Goal: Contribute content: Contribute content

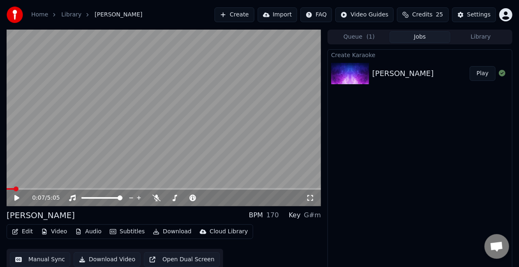
click at [14, 189] on span at bounding box center [10, 189] width 7 height 2
click at [36, 174] on video at bounding box center [164, 118] width 314 height 177
click at [22, 189] on span at bounding box center [164, 189] width 314 height 2
click at [13, 188] on span at bounding box center [10, 189] width 7 height 2
click at [76, 154] on video at bounding box center [164, 118] width 314 height 177
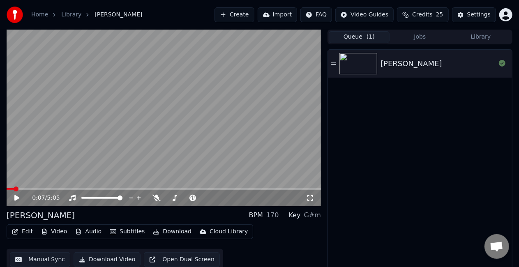
click at [365, 39] on button "Queue ( 1 )" at bounding box center [359, 37] width 61 height 12
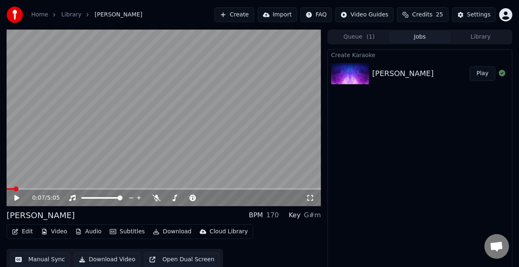
click at [419, 38] on button "Jobs" at bounding box center [419, 37] width 61 height 12
click at [482, 74] on button "Play" at bounding box center [482, 73] width 26 height 15
click at [30, 189] on span at bounding box center [164, 189] width 314 height 2
click at [92, 143] on video at bounding box center [164, 118] width 314 height 177
click at [112, 138] on video at bounding box center [164, 118] width 314 height 177
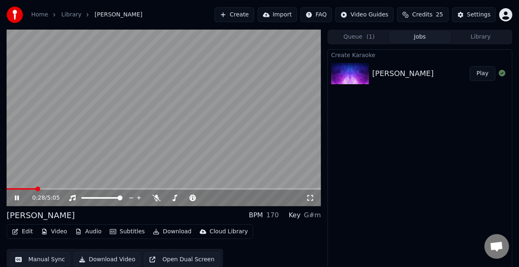
click at [138, 130] on video at bounding box center [164, 118] width 314 height 177
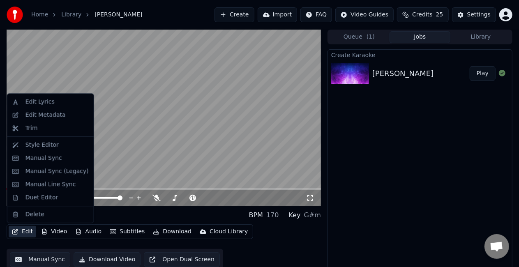
click at [22, 232] on button "Edit" at bounding box center [23, 231] width 28 height 11
click at [34, 105] on div "Edit Lyrics" at bounding box center [39, 102] width 29 height 8
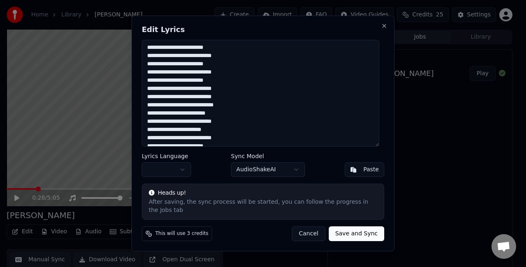
click at [292, 112] on textarea "**********" at bounding box center [260, 93] width 237 height 107
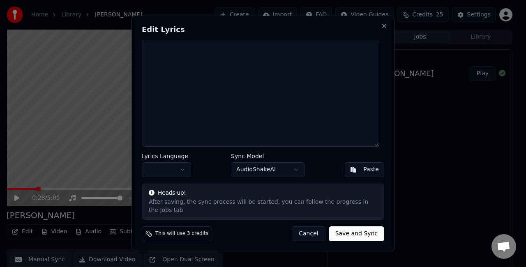
click at [224, 79] on textarea at bounding box center [260, 93] width 237 height 107
click at [188, 61] on textarea at bounding box center [260, 93] width 237 height 107
click at [361, 177] on button "Paste" at bounding box center [364, 169] width 39 height 15
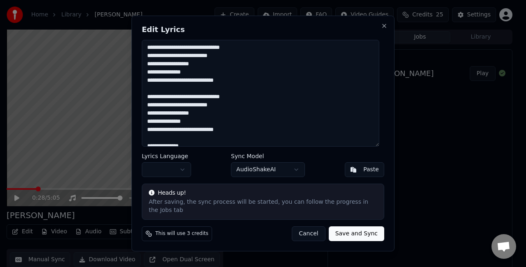
click at [353, 232] on button "Save and Sync" at bounding box center [356, 233] width 55 height 15
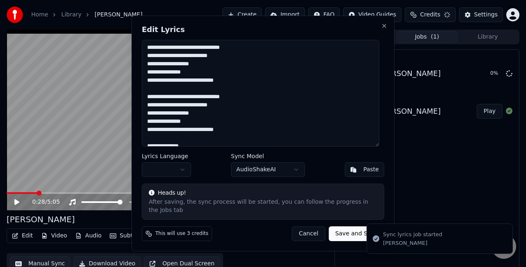
type textarea "**********"
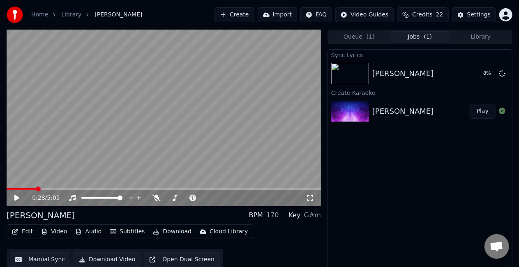
click at [17, 202] on div "0:28 / 5:05" at bounding box center [164, 198] width 314 height 16
click at [22, 189] on span at bounding box center [15, 189] width 16 height 2
click at [55, 146] on video at bounding box center [164, 118] width 314 height 177
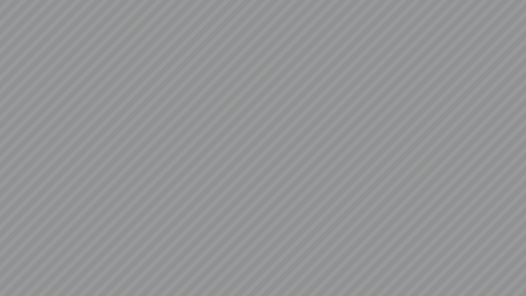
click at [164, 150] on video at bounding box center [263, 148] width 526 height 296
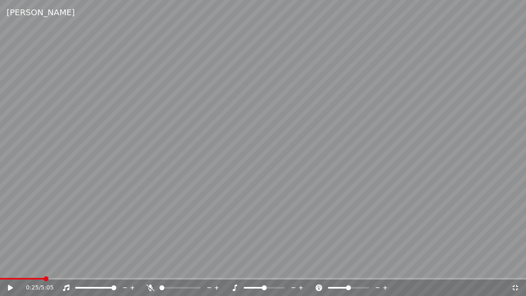
click at [168, 150] on video at bounding box center [263, 148] width 526 height 296
click at [517, 267] on icon at bounding box center [515, 287] width 8 height 7
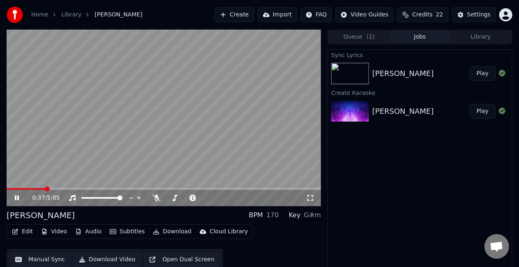
click at [23, 194] on div "0:37 / 5:05" at bounding box center [164, 198] width 308 height 8
click at [18, 198] on icon at bounding box center [17, 197] width 4 height 5
click at [21, 196] on icon at bounding box center [22, 198] width 19 height 7
click at [26, 255] on button "Manual Sync" at bounding box center [40, 259] width 60 height 15
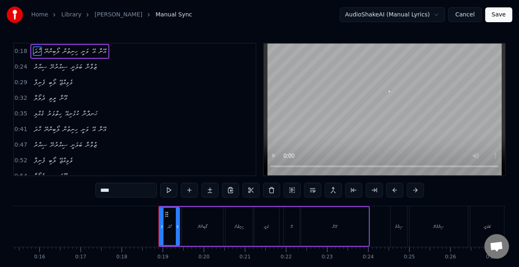
scroll to position [0, 735]
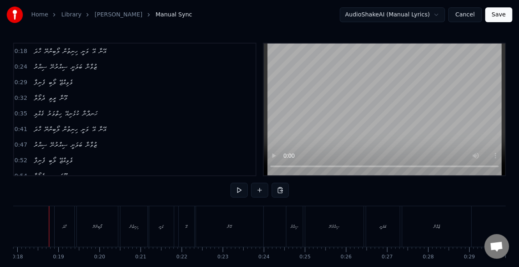
scroll to position [0, 730]
drag, startPoint x: 102, startPoint y: 212, endPoint x: 95, endPoint y: 209, distance: 7.6
click at [98, 211] on div "ލޯބިންނޭ" at bounding box center [102, 226] width 41 height 41
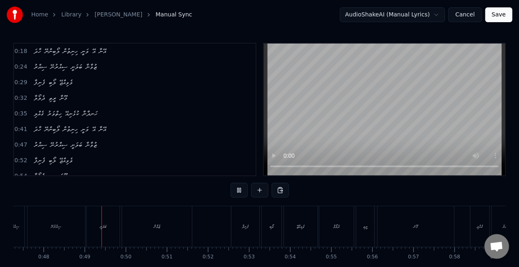
scroll to position [0, 1960]
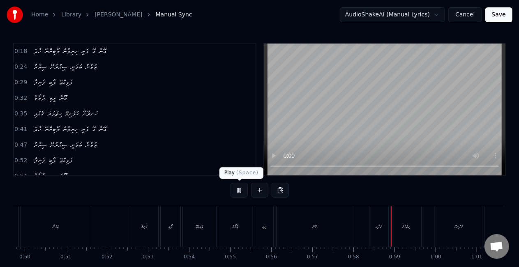
click at [232, 190] on button at bounding box center [238, 190] width 17 height 15
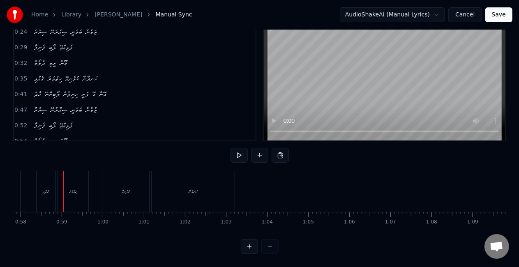
scroll to position [0, 2167]
click at [190, 188] on div "މޫނަ" at bounding box center [190, 191] width 76 height 41
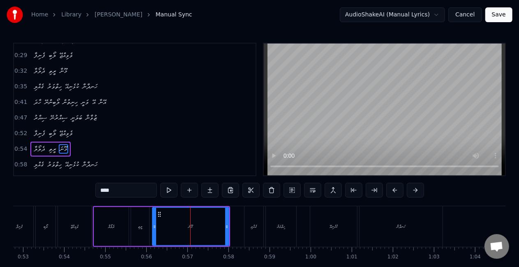
scroll to position [64, 0]
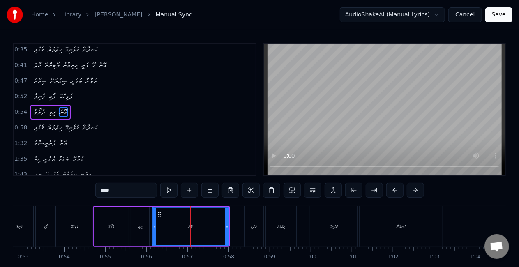
click at [103, 189] on input "****" at bounding box center [126, 190] width 62 height 15
click at [126, 186] on input "****" at bounding box center [126, 190] width 62 height 15
click at [102, 192] on input "****" at bounding box center [126, 190] width 62 height 15
drag, startPoint x: 114, startPoint y: 191, endPoint x: 96, endPoint y: 189, distance: 18.2
click at [96, 189] on div "0:18 ހާދަ ލޯބިންނޭ ހިނިތުން ވަނީ އޭ އޭނާ 0:24 ސިއްރު ސިއްރުނޭ ބަލަނީ ޒުވާނާ 0:2…" at bounding box center [259, 166] width 492 height 246
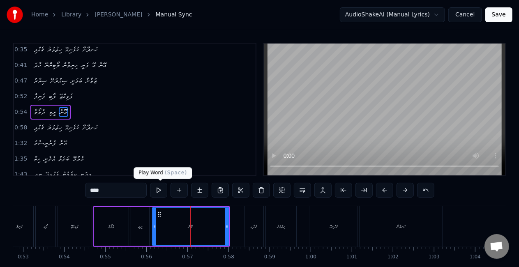
type input "****"
click at [155, 192] on button at bounding box center [158, 190] width 17 height 15
click at [158, 191] on button at bounding box center [158, 190] width 17 height 15
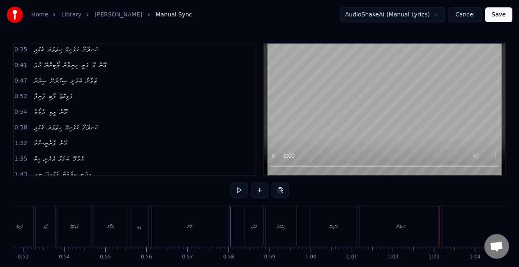
click at [389, 220] on div "ހަނދާނާ" at bounding box center [400, 226] width 83 height 41
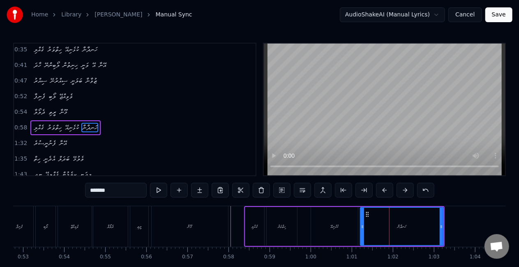
scroll to position [80, 0]
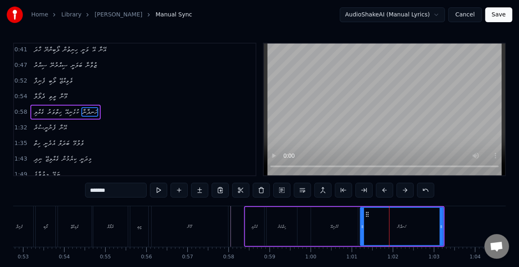
click at [119, 190] on input "*******" at bounding box center [116, 190] width 62 height 15
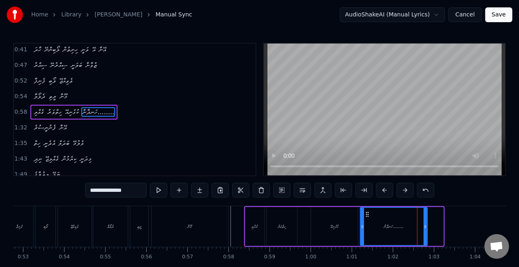
drag, startPoint x: 439, startPoint y: 232, endPoint x: 423, endPoint y: 227, distance: 17.0
click at [423, 227] on div at bounding box center [424, 226] width 3 height 37
click at [369, 231] on div "ހަނދާނާ........" at bounding box center [394, 226] width 66 height 37
click at [398, 230] on div "ހަނދާނާ........" at bounding box center [394, 226] width 66 height 37
drag, startPoint x: 122, startPoint y: 195, endPoint x: 112, endPoint y: 191, distance: 11.6
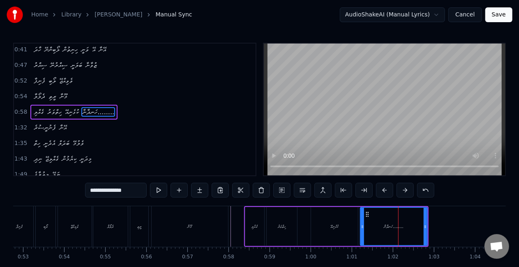
click at [112, 191] on input "**********" at bounding box center [116, 190] width 62 height 15
click at [339, 229] on div "ކުޅެނިއޭ" at bounding box center [334, 226] width 47 height 39
type input "********"
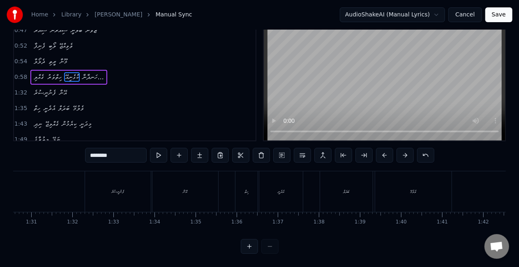
scroll to position [0, 3705]
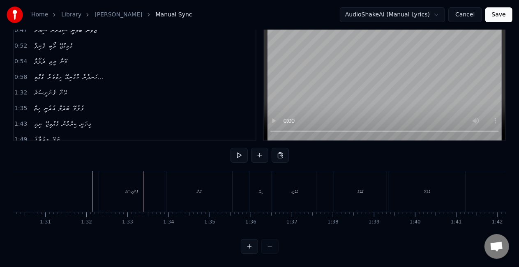
click at [141, 171] on div "ފެނުނީސުރެ" at bounding box center [132, 191] width 66 height 41
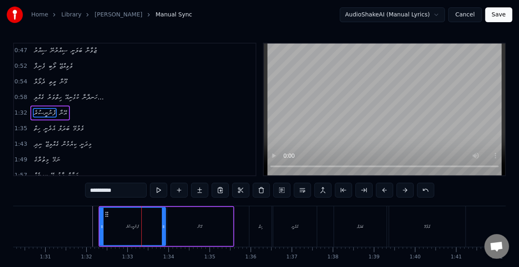
scroll to position [95, 0]
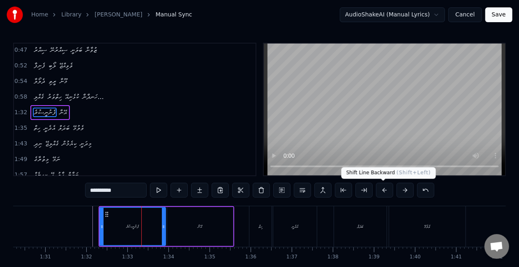
click at [386, 190] on button at bounding box center [384, 190] width 17 height 15
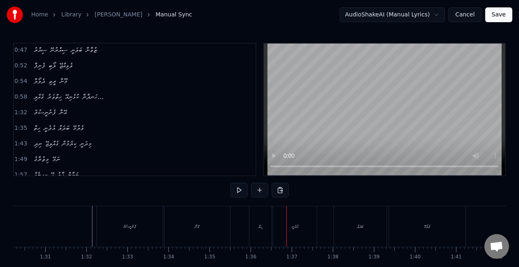
click at [258, 221] on div "ހިތް" at bounding box center [260, 226] width 22 height 41
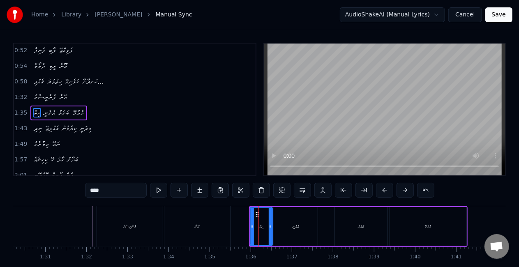
scroll to position [110, 0]
drag, startPoint x: 251, startPoint y: 225, endPoint x: 244, endPoint y: 223, distance: 7.5
click at [244, 223] on icon at bounding box center [244, 226] width 3 height 7
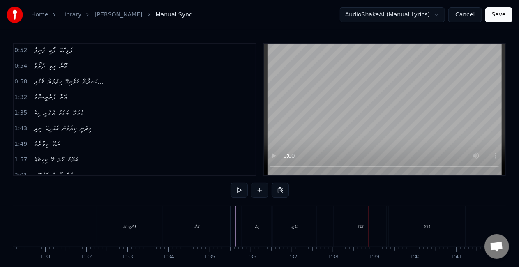
click at [346, 230] on div "ބަދަލް" at bounding box center [360, 226] width 53 height 41
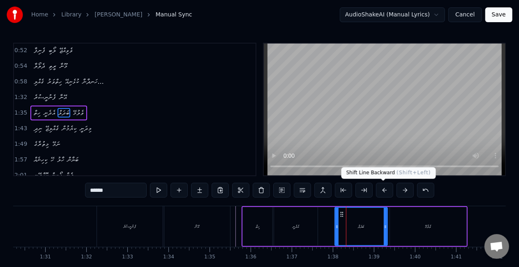
click at [380, 190] on button at bounding box center [384, 190] width 17 height 15
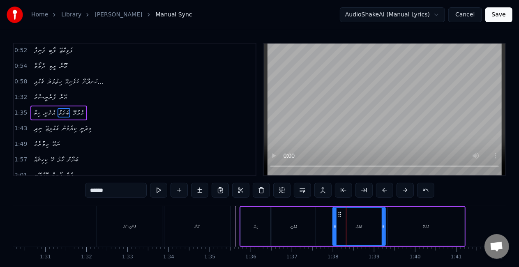
click at [380, 190] on button at bounding box center [384, 190] width 17 height 15
click at [242, 222] on div "ހިތް" at bounding box center [254, 226] width 30 height 39
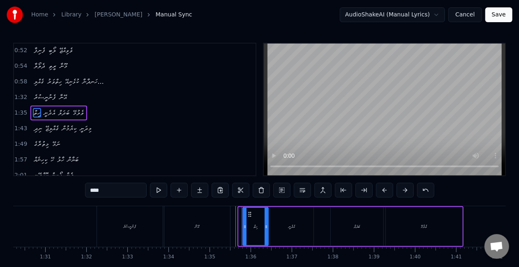
click at [245, 229] on icon at bounding box center [244, 226] width 3 height 7
click at [230, 218] on div "އޭނާ" at bounding box center [197, 226] width 67 height 41
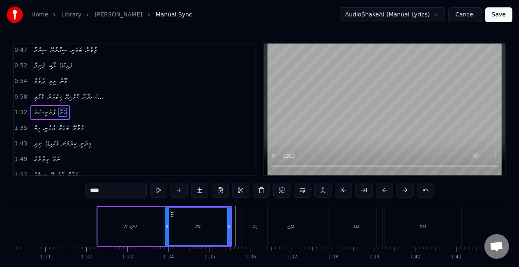
click at [334, 219] on div "ބަދަލް" at bounding box center [356, 226] width 53 height 41
type input "******"
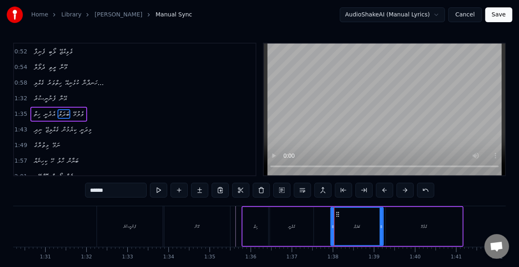
scroll to position [110, 0]
click at [341, 229] on div "ބަދަލް" at bounding box center [357, 226] width 52 height 37
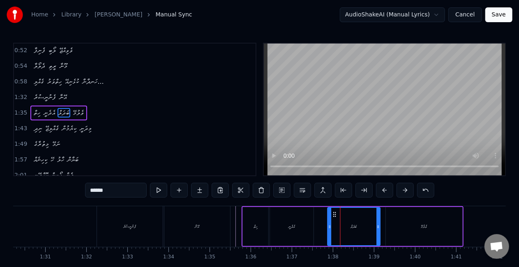
click at [333, 216] on circle at bounding box center [333, 216] width 0 height 0
click at [323, 219] on div "ހިތް އެދެނީ ބަދަލް ވެލުމޭ" at bounding box center [352, 226] width 222 height 41
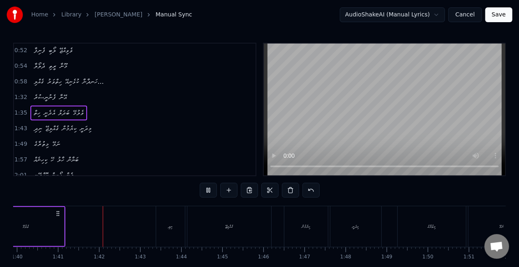
scroll to position [0, 4124]
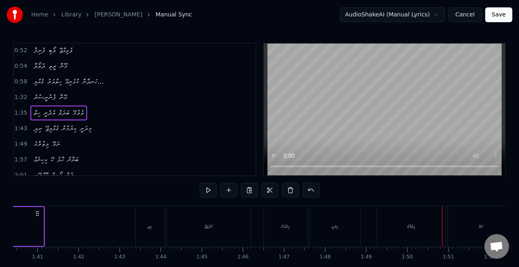
click at [401, 220] on div "މިތުރާގެ" at bounding box center [411, 226] width 68 height 41
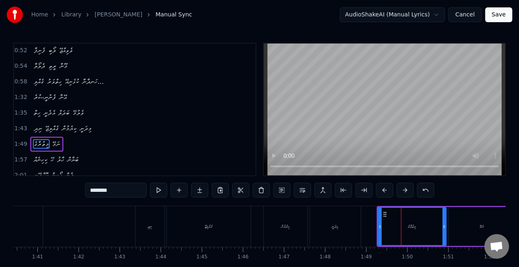
scroll to position [141, 0]
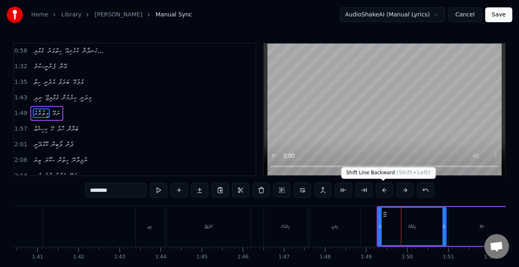
click at [383, 189] on button at bounding box center [384, 190] width 17 height 15
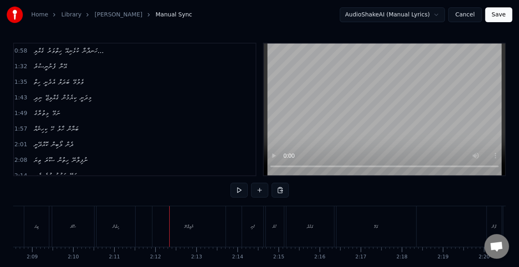
scroll to position [0, 5374]
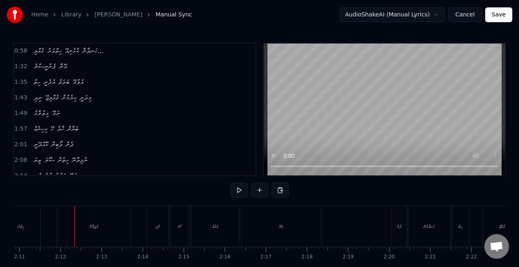
click at [21, 229] on div "ހިތުން" at bounding box center [21, 226] width 7 height 6
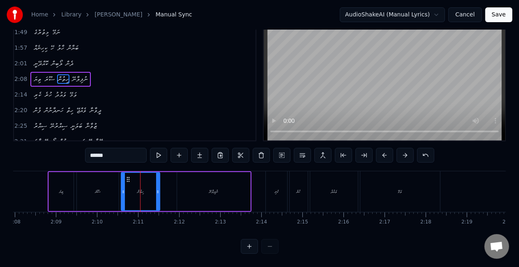
scroll to position [0, 5219]
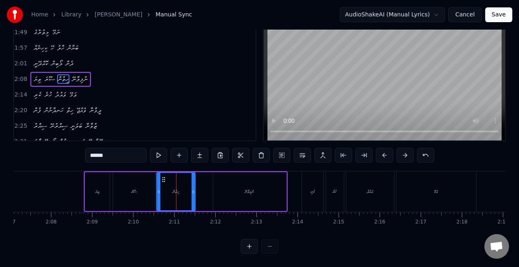
click at [163, 177] on circle at bounding box center [163, 177] width 0 height 0
click at [145, 177] on div "ސޫރަ" at bounding box center [134, 191] width 42 height 39
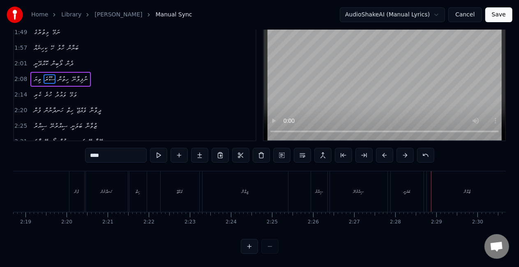
scroll to position [0, 5675]
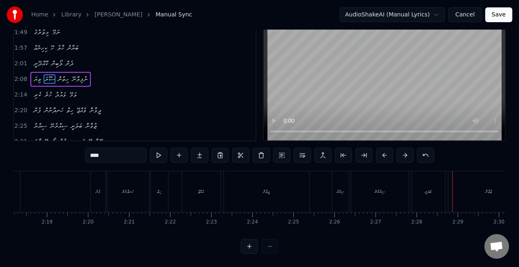
click at [366, 190] on div "ސިއްރުނޭ" at bounding box center [379, 191] width 57 height 41
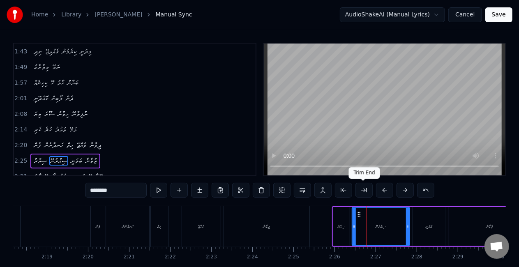
scroll to position [233, 0]
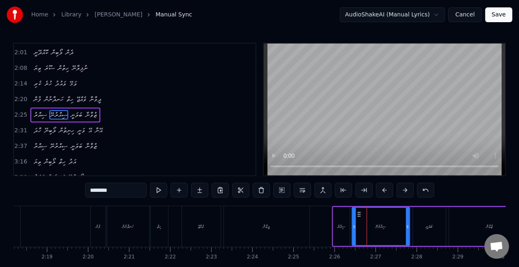
click at [338, 224] on div "ސިއްރު" at bounding box center [341, 226] width 8 height 6
type input "******"
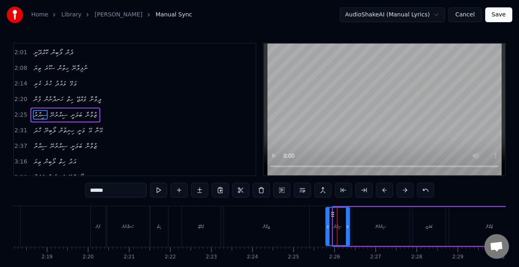
drag, startPoint x: 334, startPoint y: 230, endPoint x: 326, endPoint y: 227, distance: 9.2
click at [326, 227] on div at bounding box center [327, 226] width 3 height 37
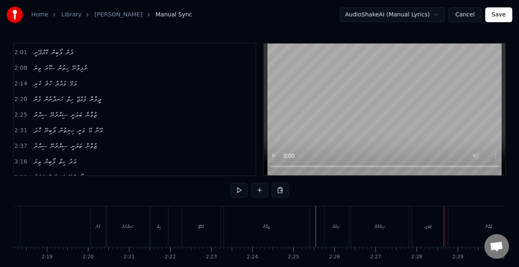
click at [333, 223] on div "ސިއްރު" at bounding box center [337, 226] width 8 height 6
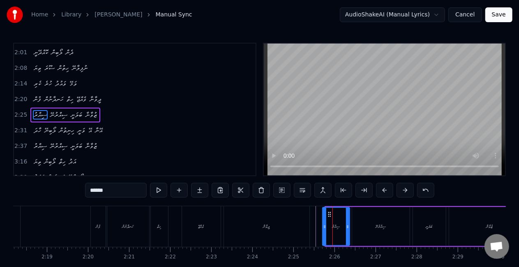
drag, startPoint x: 326, startPoint y: 227, endPoint x: 322, endPoint y: 225, distance: 4.2
click at [323, 226] on icon at bounding box center [324, 226] width 3 height 7
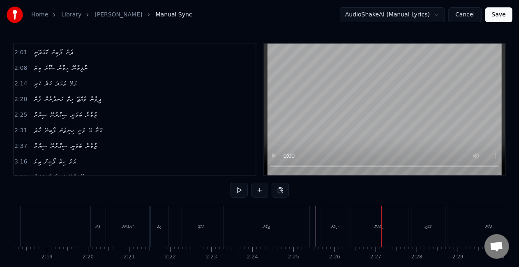
click at [302, 207] on div "ދީވާނާ" at bounding box center [266, 226] width 85 height 41
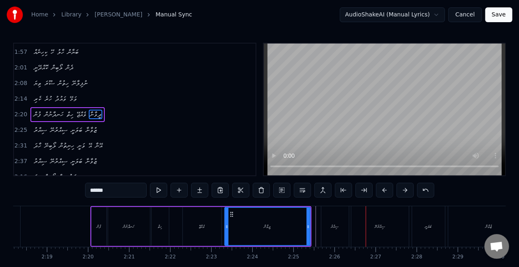
click at [330, 240] on div "ސިއްރު" at bounding box center [335, 226] width 28 height 41
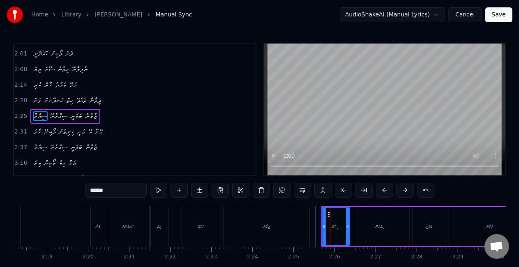
scroll to position [233, 0]
drag, startPoint x: 348, startPoint y: 231, endPoint x: 353, endPoint y: 233, distance: 5.5
click at [353, 233] on div at bounding box center [351, 226] width 3 height 37
click at [368, 231] on div "ސިއްރުނޭ" at bounding box center [380, 226] width 57 height 39
type input "********"
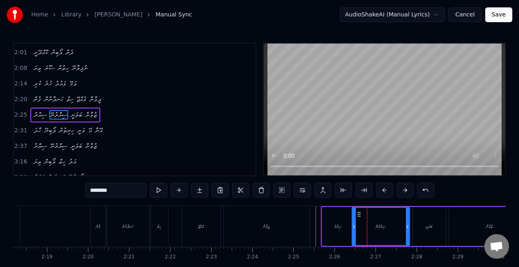
click at [321, 225] on div "ސިއްރު ސިއްރުނޭ ބަލަނީ ޒުވާނާ" at bounding box center [426, 226] width 211 height 41
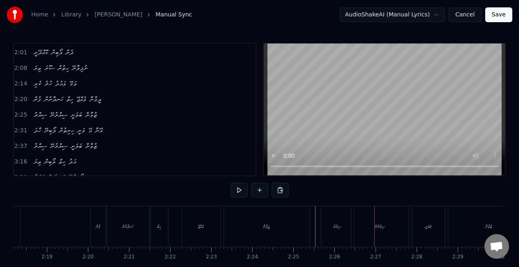
click at [340, 228] on div "ސިއްރު" at bounding box center [337, 226] width 8 height 6
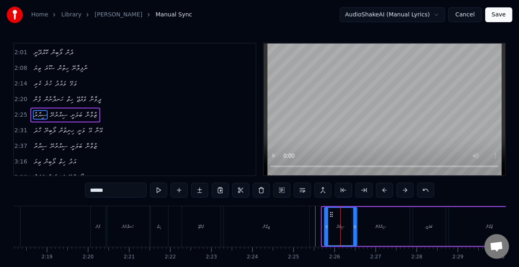
click at [330, 216] on icon at bounding box center [331, 214] width 7 height 7
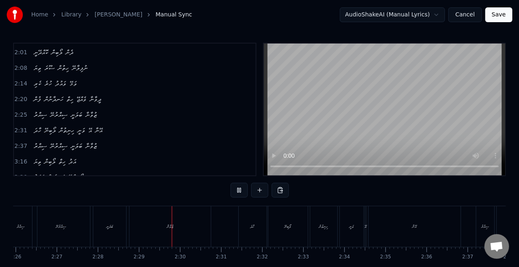
scroll to position [0, 6088]
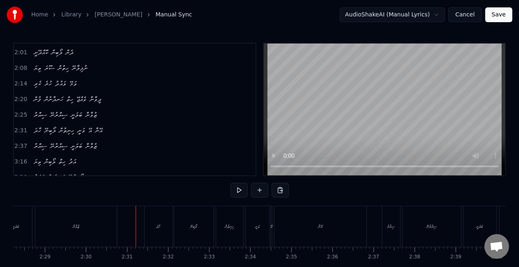
click at [84, 218] on div "ޒުވާނާ" at bounding box center [75, 226] width 81 height 41
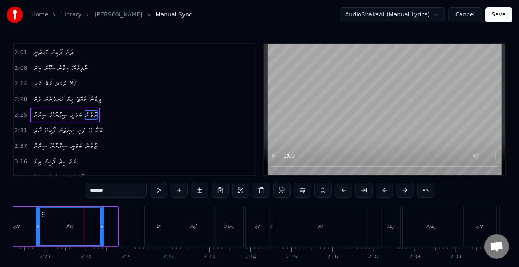
drag, startPoint x: 115, startPoint y: 228, endPoint x: 69, endPoint y: 225, distance: 46.5
click at [100, 224] on icon at bounding box center [101, 226] width 3 height 7
click at [48, 223] on div "ޒުވާނާ" at bounding box center [69, 226] width 65 height 37
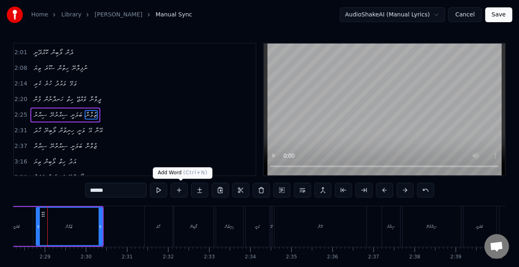
scroll to position [0, 6081]
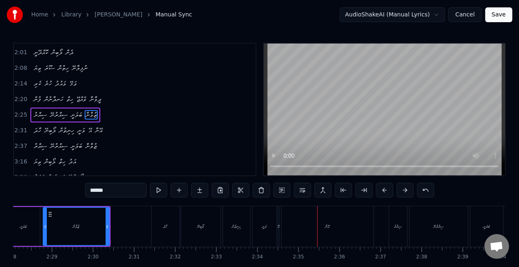
click at [278, 229] on div "އޭ" at bounding box center [278, 226] width 2 height 6
type input "**"
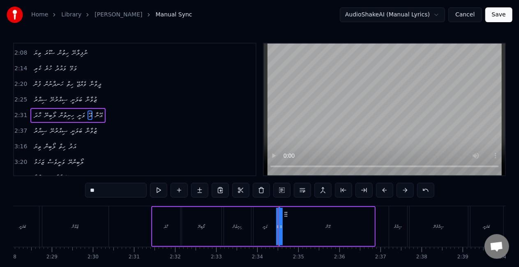
scroll to position [248, 0]
click at [281, 231] on div at bounding box center [281, 226] width 3 height 37
click at [275, 231] on div "ހާދަ ލޯބިނޭ ހިނިތުން ވަނީ އޭ އޭނާ" at bounding box center [263, 226] width 224 height 41
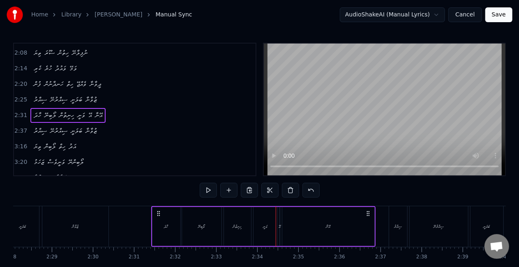
click at [279, 225] on div "އޭ" at bounding box center [279, 226] width 2 height 6
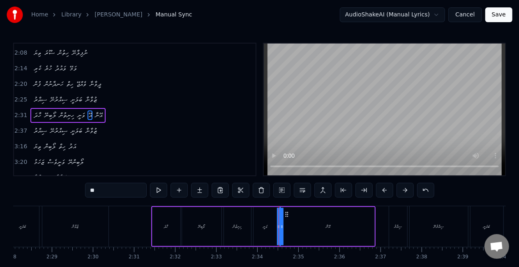
drag, startPoint x: 280, startPoint y: 228, endPoint x: 287, endPoint y: 230, distance: 6.7
click at [287, 230] on div "ހާދަ ލޯބިނޭ ހިނިތުން ވަނީ އޭ އޭނާ" at bounding box center [263, 226] width 224 height 41
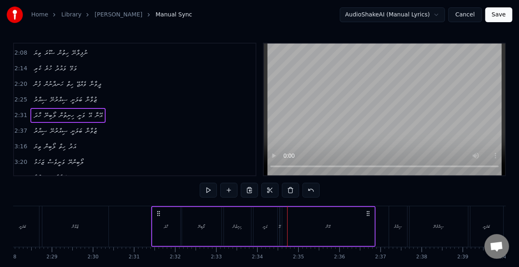
click at [294, 226] on div "އޭނާ" at bounding box center [328, 226] width 92 height 39
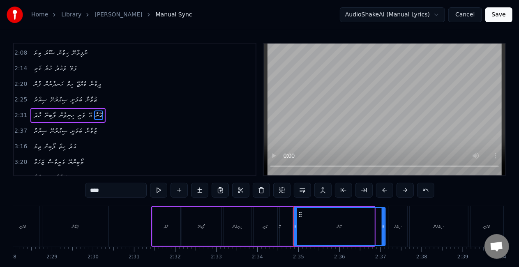
drag, startPoint x: 288, startPoint y: 212, endPoint x: 299, endPoint y: 214, distance: 10.9
click at [299, 214] on icon at bounding box center [300, 214] width 7 height 7
click at [278, 228] on div "އޭ" at bounding box center [279, 226] width 2 height 6
type input "**"
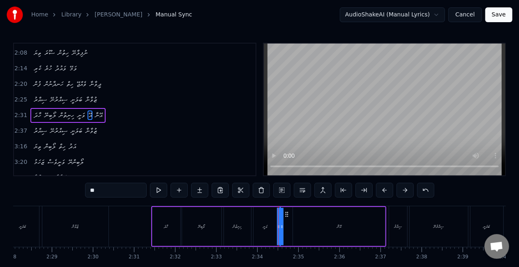
click at [286, 229] on div "ހާދަ ލޯބިނޭ ހިނިތުން ވަނީ އޭ އޭނާ" at bounding box center [268, 226] width 235 height 41
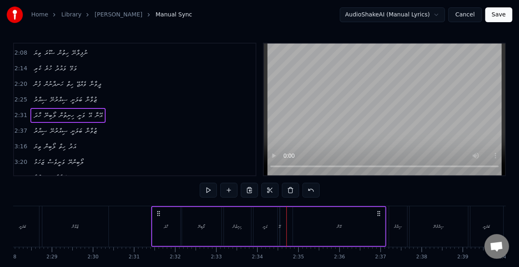
click at [280, 227] on div "އޭ" at bounding box center [279, 226] width 2 height 6
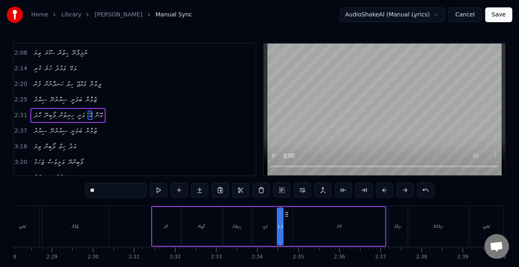
click at [283, 227] on icon at bounding box center [281, 226] width 3 height 7
click at [276, 226] on div "ހާދަ ލޯބިނޭ ހިނިތުން ވަނީ އޭ އޭނާ" at bounding box center [268, 226] width 235 height 41
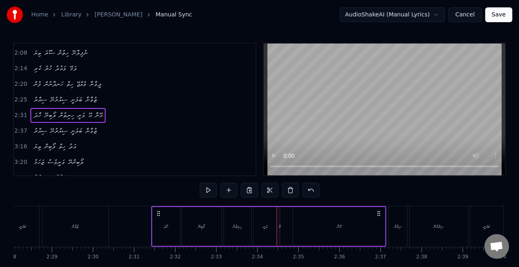
click at [287, 225] on div "ހާދަ ލޯބިނޭ ހިނިތުން ވަނީ އޭ އޭނާ" at bounding box center [268, 226] width 235 height 41
click at [277, 227] on div "ވަނީ" at bounding box center [265, 226] width 25 height 39
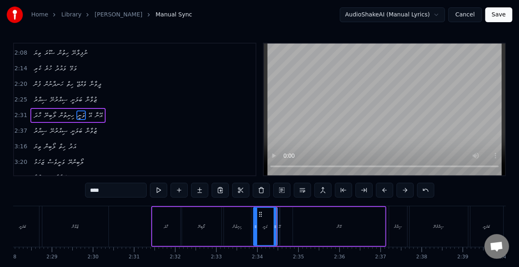
click at [278, 228] on div "ހާދަ ލޯބިނޭ ހިނިތުން ވަނީ އޭ އޭނާ" at bounding box center [268, 226] width 235 height 41
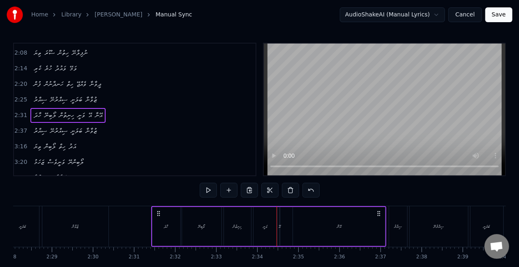
drag, startPoint x: 278, startPoint y: 228, endPoint x: 282, endPoint y: 229, distance: 4.3
click at [282, 229] on div "ހާދަ ލޯބިނޭ ހިނިތުން ވަނީ އޭ އޭނާ" at bounding box center [268, 226] width 235 height 41
click at [320, 228] on div "އޭނާ" at bounding box center [339, 226] width 92 height 39
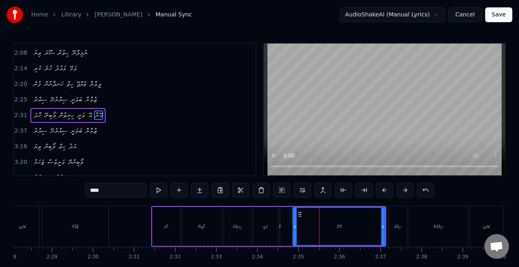
click at [279, 226] on div "އޭ" at bounding box center [279, 226] width 2 height 6
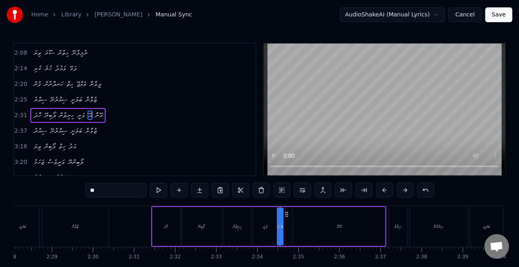
click at [279, 226] on icon at bounding box center [278, 226] width 3 height 7
click at [132, 191] on input "**" at bounding box center [116, 190] width 62 height 15
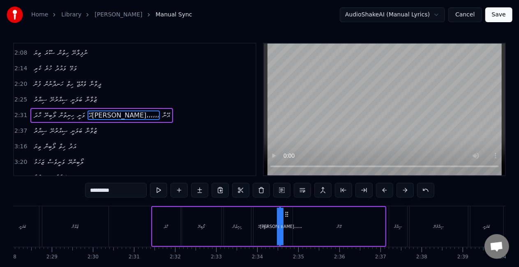
type input "**********"
drag, startPoint x: 283, startPoint y: 224, endPoint x: 290, endPoint y: 225, distance: 7.1
click at [290, 225] on div "ހާދަ ލޯބިނޭ ހިނިތުން ވަނީ އޭ،،،،،،،، [PERSON_NAME]" at bounding box center [268, 226] width 235 height 41
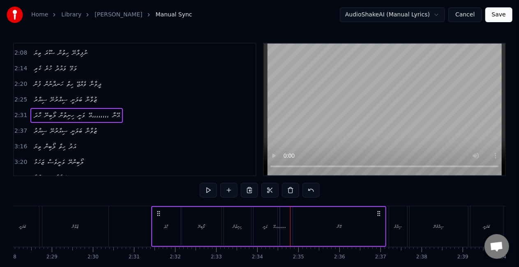
click at [280, 226] on div "އޭ،،،،،،،،" at bounding box center [279, 226] width 13 height 6
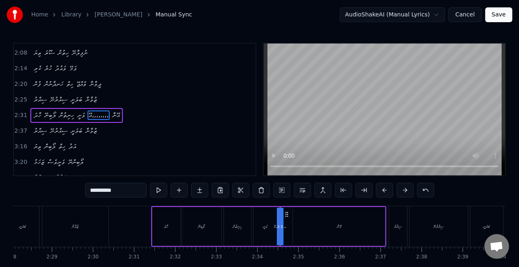
click at [277, 226] on icon at bounding box center [278, 226] width 3 height 7
drag, startPoint x: 130, startPoint y: 194, endPoint x: 89, endPoint y: 191, distance: 41.1
click at [89, 191] on input "**********" at bounding box center [116, 190] width 62 height 15
click at [107, 191] on input "**********" at bounding box center [116, 190] width 62 height 15
drag, startPoint x: 113, startPoint y: 191, endPoint x: 96, endPoint y: 194, distance: 17.8
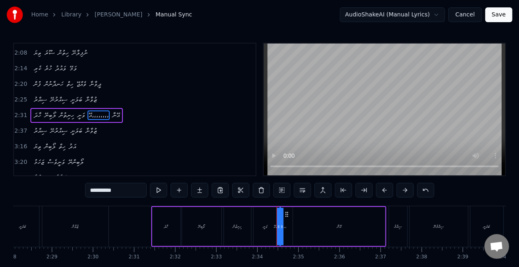
click at [96, 194] on input "**********" at bounding box center [116, 190] width 62 height 15
click at [298, 222] on div "އޭނާ" at bounding box center [339, 226] width 92 height 39
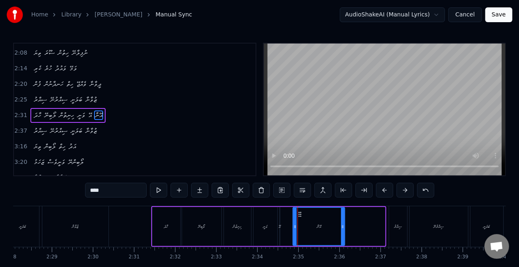
drag, startPoint x: 383, startPoint y: 223, endPoint x: 343, endPoint y: 222, distance: 40.3
click at [343, 222] on div at bounding box center [342, 226] width 3 height 37
click at [279, 225] on div "އޭ" at bounding box center [279, 226] width 2 height 6
type input "**"
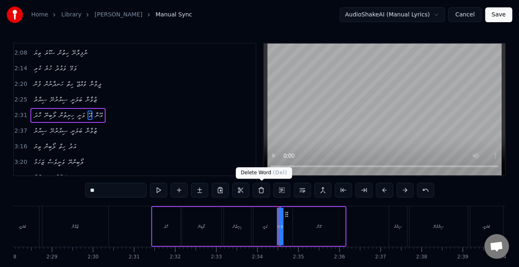
click at [263, 190] on button at bounding box center [261, 190] width 17 height 15
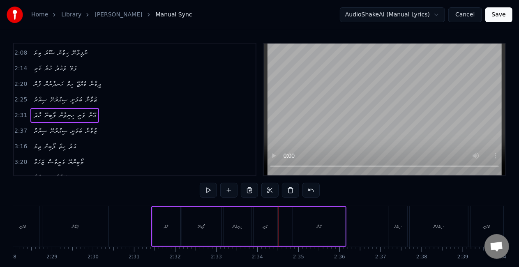
click at [280, 227] on div "ހާދަ ލޯބިނޭ ހިނިތުން ވަނީ އޭނާ" at bounding box center [248, 226] width 195 height 41
click at [230, 188] on button at bounding box center [228, 190] width 17 height 15
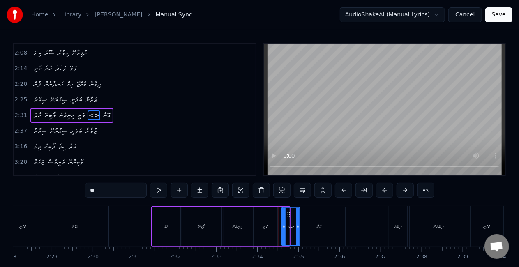
drag, startPoint x: 288, startPoint y: 225, endPoint x: 299, endPoint y: 225, distance: 10.7
click at [299, 225] on icon at bounding box center [297, 226] width 3 height 7
drag, startPoint x: 108, startPoint y: 189, endPoint x: 66, endPoint y: 189, distance: 42.7
click at [66, 189] on div "0:18 ހާދަ ލޯބިންނޭ ހިނިތުން ވަނީ އޭ އޭނާ 0:24 ސިއްރު ސިއްރުނޭ ބަލަނީ ޒުވާނާ 0:2…" at bounding box center [259, 166] width 492 height 246
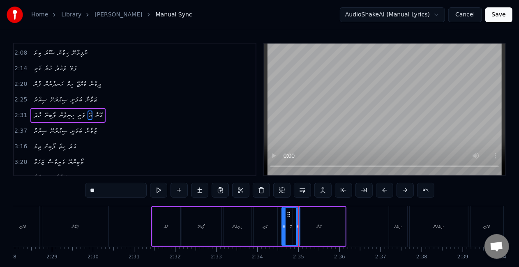
type input "**"
click at [251, 225] on div "ހާދަ ލޯބިނޭ ހިނިތުން ވަނީ އޭ އޭނާ" at bounding box center [248, 226] width 195 height 41
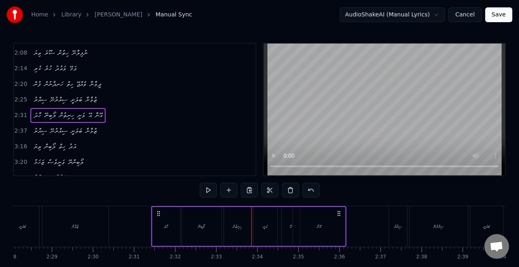
click at [256, 227] on div "ވަނީ" at bounding box center [265, 226] width 24 height 39
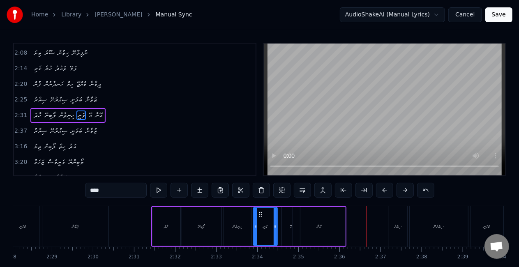
click at [224, 236] on div "ހިނިތުން" at bounding box center [237, 226] width 27 height 39
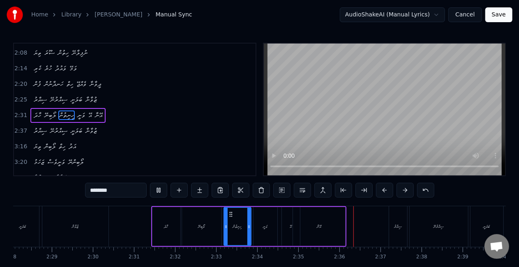
click at [302, 231] on div "އޭނާ" at bounding box center [319, 226] width 52 height 39
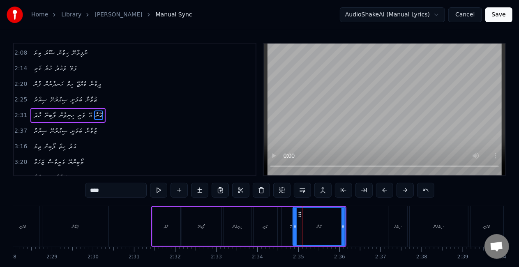
click at [290, 228] on div "އޭ" at bounding box center [291, 226] width 2 height 6
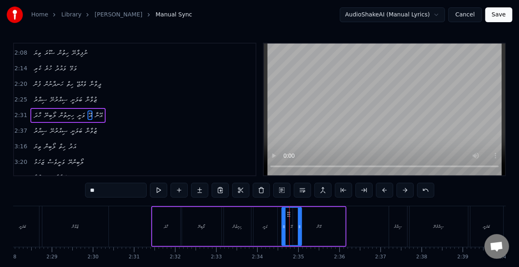
click at [300, 228] on icon at bounding box center [299, 226] width 3 height 7
click at [281, 229] on div at bounding box center [282, 226] width 3 height 37
click at [243, 225] on div "ހިނިތުން" at bounding box center [237, 226] width 27 height 39
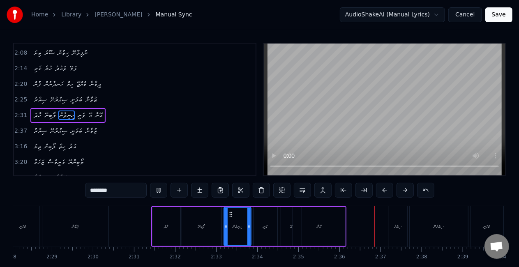
click at [326, 233] on div "އޭނާ" at bounding box center [319, 226] width 52 height 39
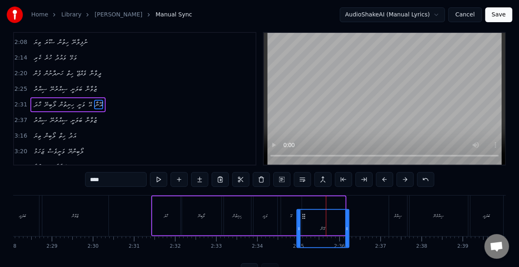
scroll to position [15, 0]
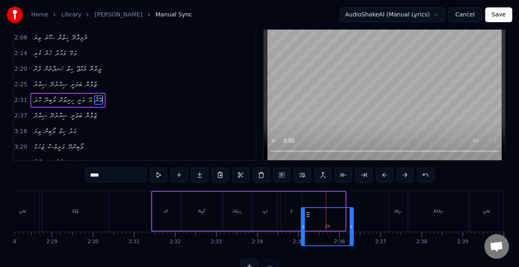
drag, startPoint x: 298, startPoint y: 216, endPoint x: 306, endPoint y: 208, distance: 11.1
click at [306, 208] on div "އޭނާ" at bounding box center [326, 226] width 51 height 37
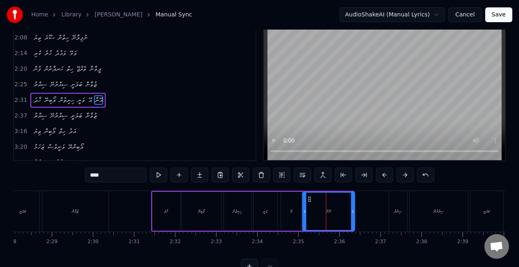
click at [310, 200] on icon at bounding box center [309, 199] width 7 height 7
click at [294, 211] on div "އޭ" at bounding box center [291, 211] width 21 height 39
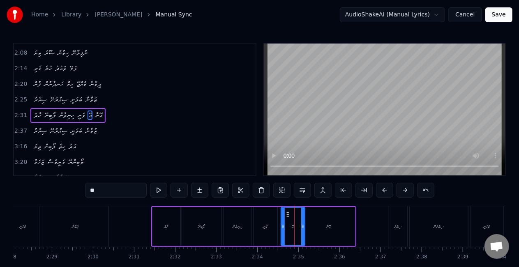
drag, startPoint x: 298, startPoint y: 218, endPoint x: 296, endPoint y: 221, distance: 4.2
click at [301, 221] on div at bounding box center [302, 226] width 3 height 37
click at [266, 218] on div "ވަނީ" at bounding box center [265, 226] width 24 height 39
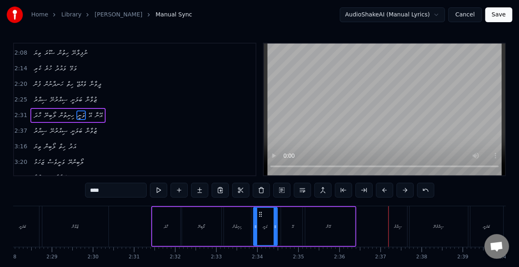
click at [320, 218] on div "އޭނާ" at bounding box center [329, 226] width 52 height 39
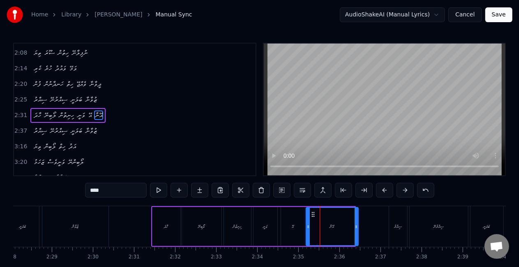
click at [312, 214] on circle at bounding box center [312, 214] width 0 height 0
click at [295, 222] on div "އޭ" at bounding box center [293, 226] width 24 height 39
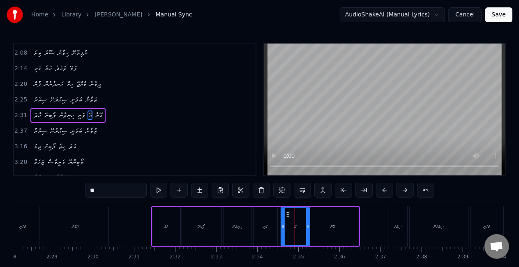
drag, startPoint x: 302, startPoint y: 226, endPoint x: 307, endPoint y: 229, distance: 5.7
click at [307, 229] on icon at bounding box center [307, 226] width 3 height 7
click at [269, 223] on div "ވަނީ" at bounding box center [265, 226] width 24 height 39
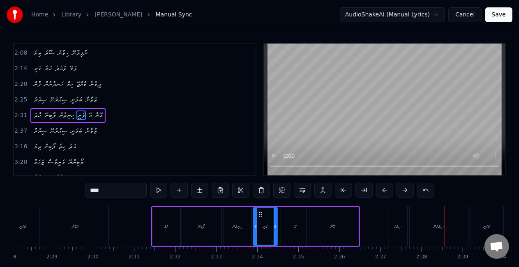
click at [396, 232] on div "ސިއްރު" at bounding box center [398, 226] width 18 height 41
type input "******"
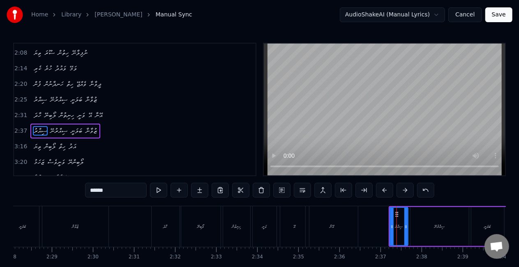
scroll to position [264, 0]
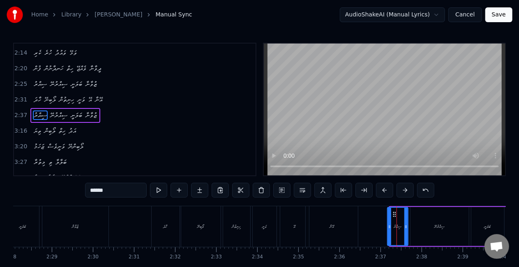
click at [389, 230] on div at bounding box center [389, 226] width 3 height 37
drag, startPoint x: 406, startPoint y: 232, endPoint x: 411, endPoint y: 233, distance: 5.2
click at [411, 233] on div at bounding box center [410, 226] width 3 height 37
click at [358, 227] on div "ހާދަ ލޯބިނޭ ހިނިތުން ވަނީ އޭ އޭނާ" at bounding box center [255, 226] width 209 height 41
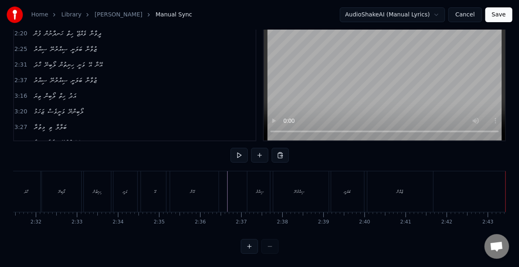
scroll to position [0, 6191]
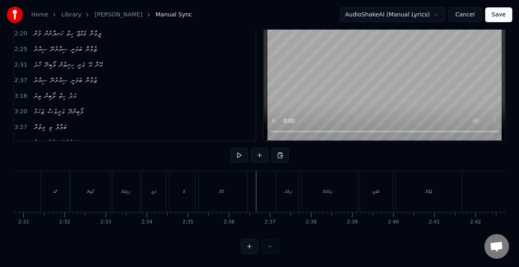
click at [288, 189] on div "ސިއްރު" at bounding box center [289, 192] width 8 height 6
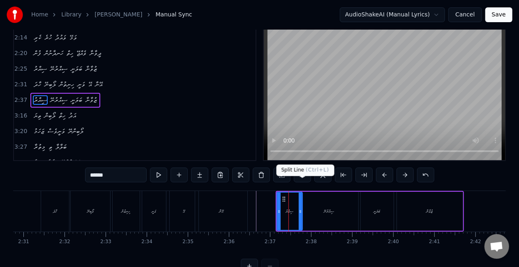
scroll to position [0, 0]
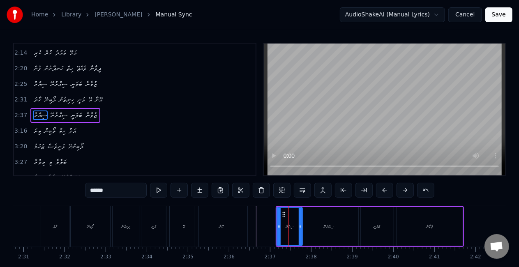
click at [156, 190] on button at bounding box center [158, 190] width 17 height 15
click at [307, 222] on div "ސިއްރުނޭ" at bounding box center [329, 226] width 58 height 39
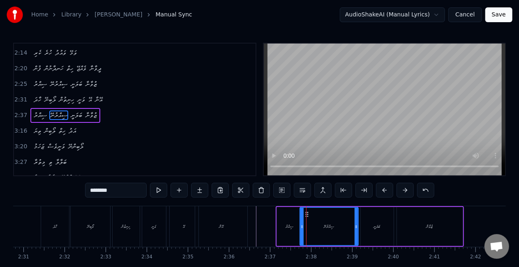
click at [283, 225] on div "ސިއްރު" at bounding box center [289, 226] width 25 height 39
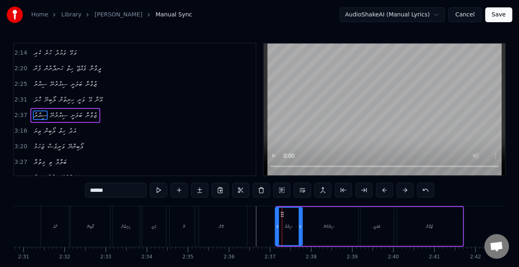
click at [276, 225] on icon at bounding box center [277, 226] width 3 height 7
click at [158, 188] on button at bounding box center [158, 190] width 17 height 15
click at [317, 225] on div "ސިއްރުނޭ" at bounding box center [329, 226] width 58 height 39
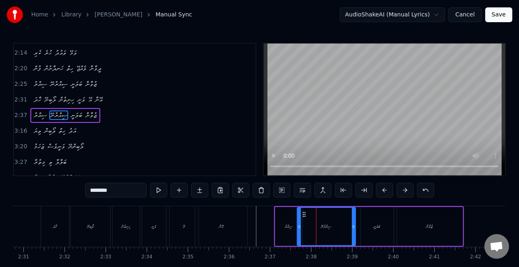
click at [303, 215] on icon at bounding box center [304, 214] width 7 height 7
click at [159, 190] on button at bounding box center [158, 190] width 17 height 15
click at [355, 228] on icon at bounding box center [355, 226] width 3 height 7
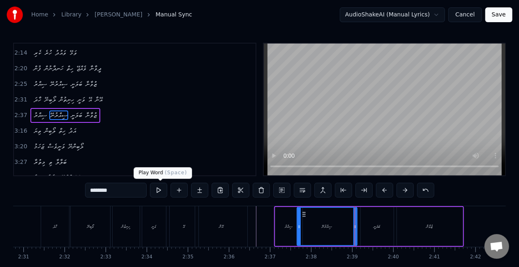
click at [154, 188] on button at bounding box center [158, 190] width 17 height 15
click at [373, 220] on div "ބަލަނީ" at bounding box center [377, 226] width 33 height 39
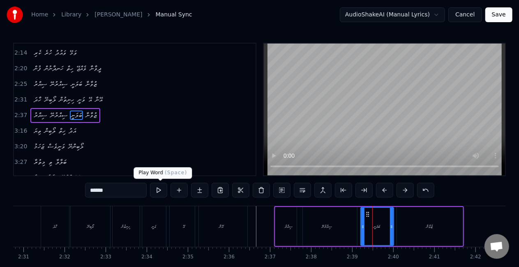
click at [155, 186] on button at bounding box center [158, 190] width 17 height 15
click at [407, 226] on div "ޒުވާނާ" at bounding box center [430, 226] width 66 height 39
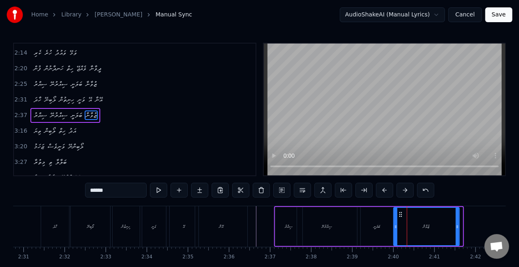
click at [400, 212] on icon at bounding box center [400, 214] width 7 height 7
click at [162, 188] on button at bounding box center [158, 190] width 17 height 15
click at [452, 202] on div "0:18 ހާދަ ލޯބިންނޭ ހިނިތުން ވަނީ އޭ އޭނާ 0:24 ސިއްރު ސިއްރުނޭ ބަލަނީ ޒުވާނާ 0:2…" at bounding box center [259, 166] width 492 height 246
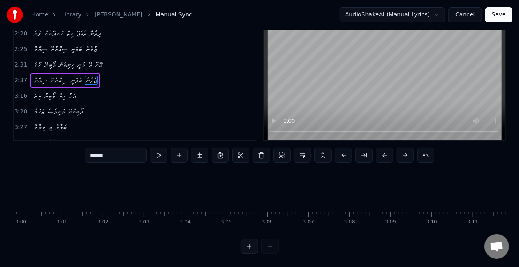
scroll to position [0, 7779]
click at [316, 195] on div "ތިޔަ" at bounding box center [325, 191] width 18 height 41
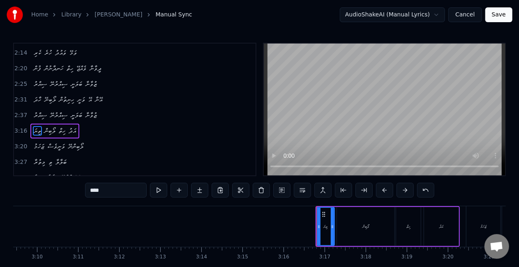
scroll to position [279, 0]
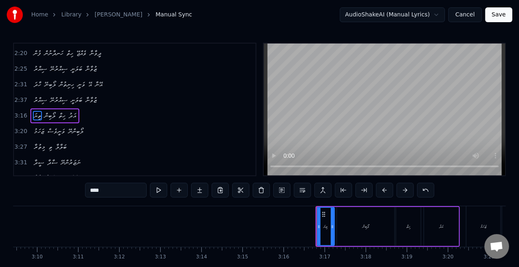
click at [161, 189] on button at bounding box center [158, 190] width 17 height 15
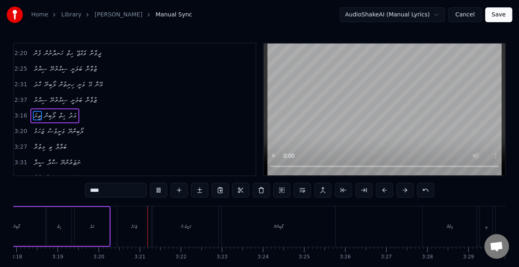
scroll to position [0, 8199]
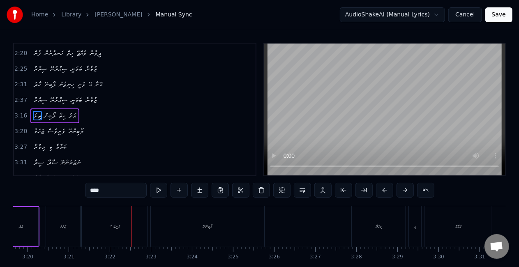
click at [142, 214] on div "ވަނީވެސް" at bounding box center [115, 226] width 66 height 41
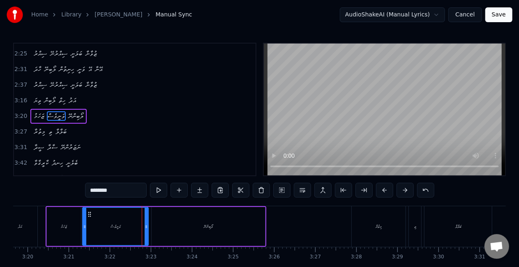
scroll to position [294, 0]
click at [161, 189] on button at bounding box center [158, 190] width 17 height 15
click at [144, 229] on div at bounding box center [143, 226] width 3 height 37
click at [161, 186] on button at bounding box center [158, 190] width 17 height 15
click at [173, 213] on div "ލޯބިންނޭ" at bounding box center [208, 226] width 113 height 39
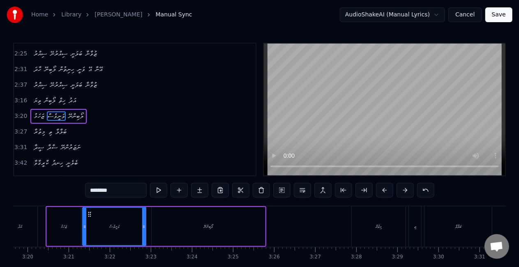
type input "********"
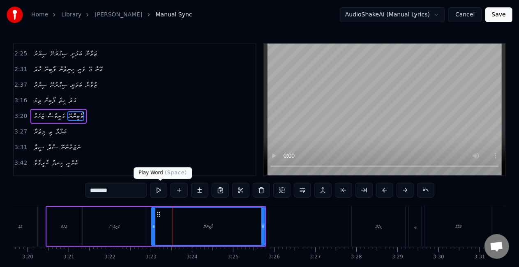
click at [161, 185] on button at bounding box center [158, 190] width 17 height 15
click at [150, 183] on button at bounding box center [158, 190] width 17 height 15
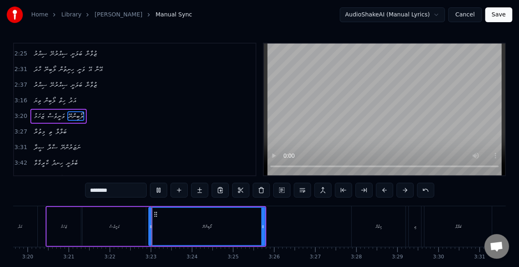
drag, startPoint x: 154, startPoint y: 223, endPoint x: 150, endPoint y: 213, distance: 11.2
click at [151, 223] on div at bounding box center [150, 226] width 3 height 37
click at [160, 187] on button at bounding box center [158, 190] width 17 height 15
click at [150, 183] on button at bounding box center [158, 190] width 17 height 15
drag, startPoint x: 263, startPoint y: 227, endPoint x: 234, endPoint y: 223, distance: 28.9
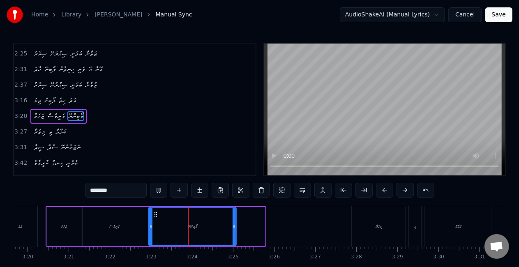
click at [234, 223] on icon at bounding box center [233, 226] width 3 height 7
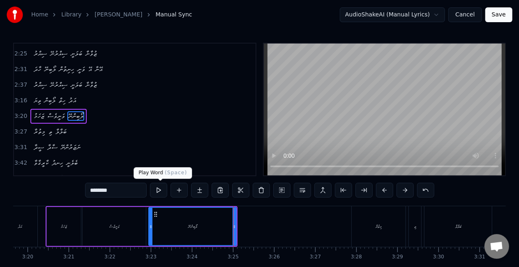
click at [159, 186] on button at bounding box center [158, 190] width 17 height 15
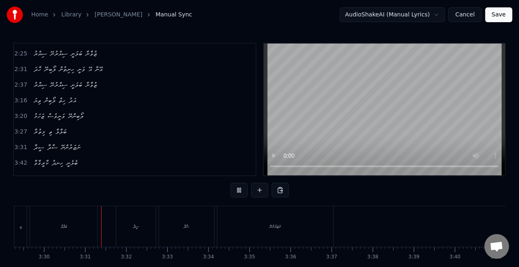
scroll to position [0, 8612]
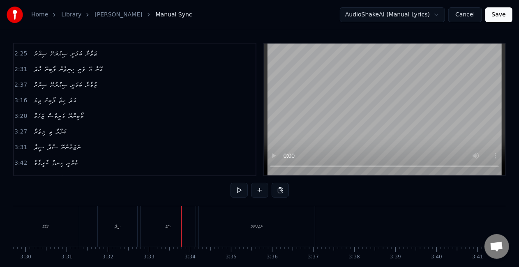
click at [173, 227] on div "ސާދާ" at bounding box center [167, 226] width 55 height 41
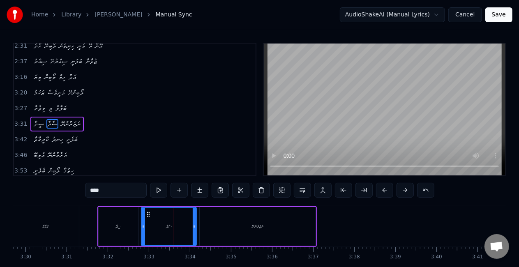
scroll to position [325, 0]
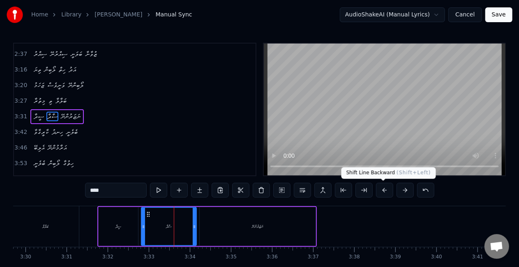
click at [386, 190] on button at bounding box center [384, 190] width 17 height 15
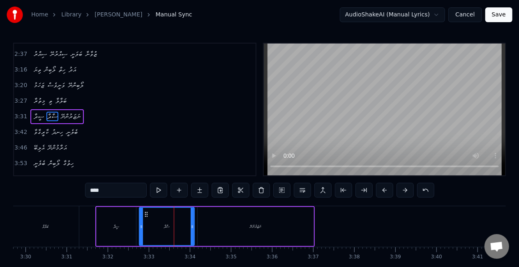
click at [108, 218] on div "ސީދާ" at bounding box center [116, 226] width 39 height 39
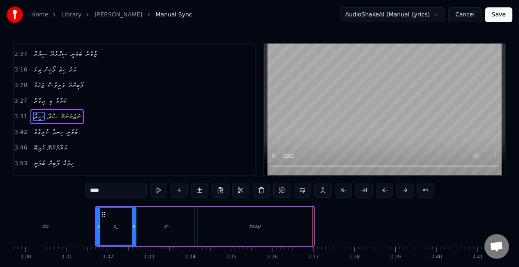
click at [301, 212] on div "ނަޒަރުންނޭ" at bounding box center [256, 226] width 116 height 39
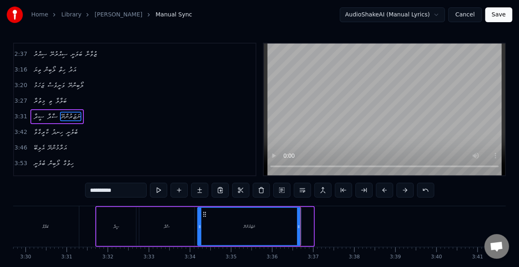
drag, startPoint x: 311, startPoint y: 221, endPoint x: 299, endPoint y: 215, distance: 14.1
click at [299, 215] on div at bounding box center [298, 226] width 3 height 37
click at [242, 218] on div "ނަޒަރުންނޭ" at bounding box center [249, 226] width 102 height 37
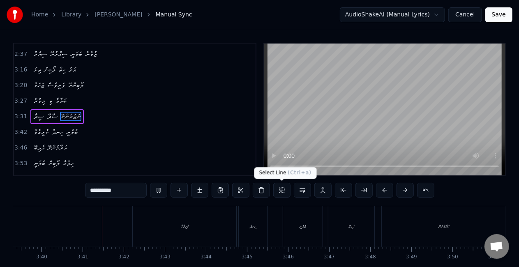
scroll to position [0, 9026]
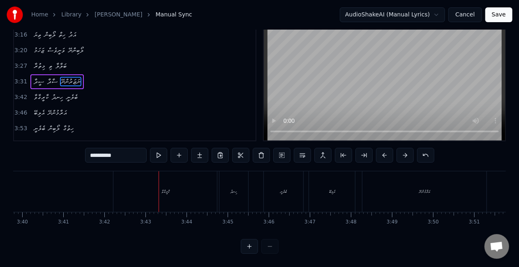
click at [159, 193] on div "ކާރީގާވާ" at bounding box center [164, 191] width 103 height 41
type input "********"
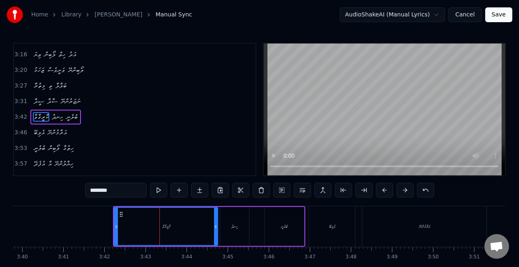
scroll to position [340, 0]
click at [159, 193] on button at bounding box center [158, 190] width 17 height 15
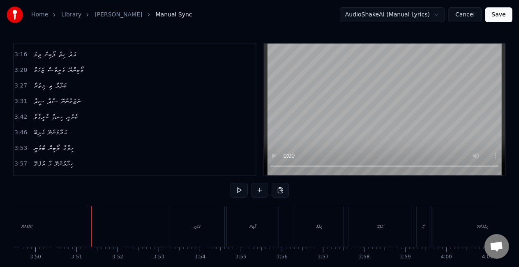
scroll to position [0, 9443]
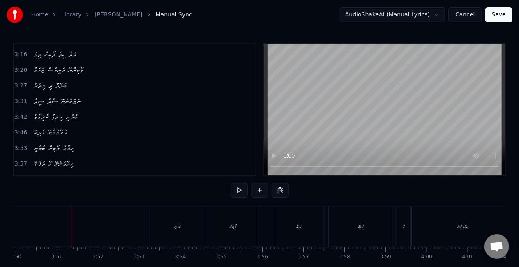
click at [37, 230] on div "އަރާމުންނޭ" at bounding box center [7, 226] width 124 height 41
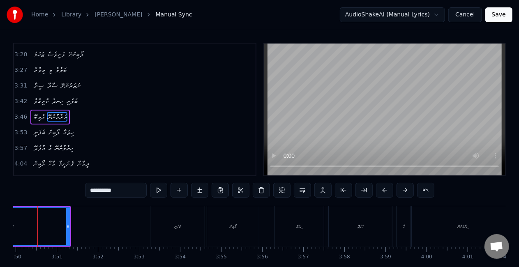
scroll to position [0, 9426]
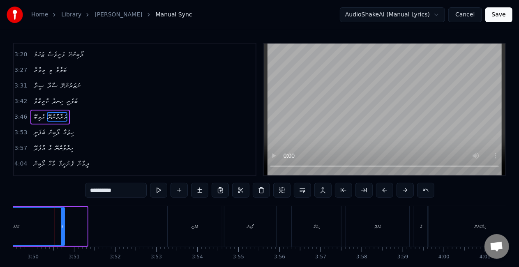
drag, startPoint x: 85, startPoint y: 228, endPoint x: 62, endPoint y: 219, distance: 25.1
click at [62, 219] on div at bounding box center [62, 226] width 3 height 37
click at [41, 225] on div "އަރާމުންނޭ" at bounding box center [13, 226] width 100 height 37
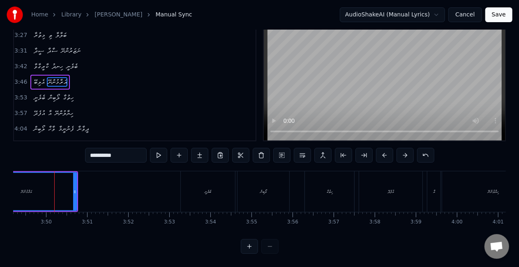
scroll to position [42, 0]
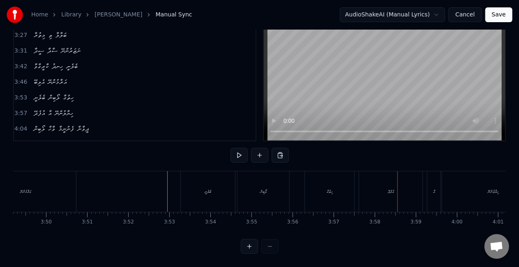
click at [324, 179] on div "ހިތުގާ" at bounding box center [329, 191] width 49 height 41
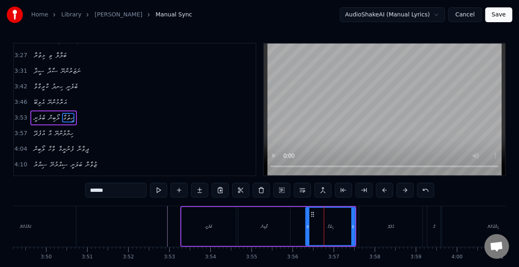
scroll to position [371, 0]
click at [378, 224] on div "އުފެދޭ" at bounding box center [390, 226] width 63 height 41
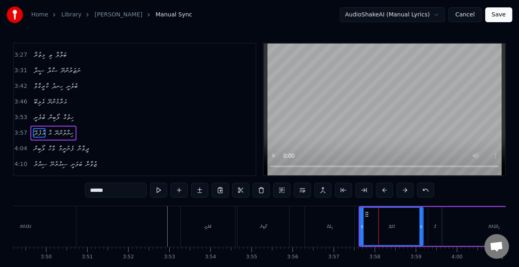
scroll to position [386, 0]
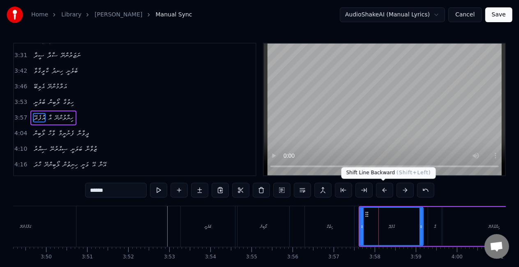
click at [384, 187] on button at bounding box center [384, 190] width 17 height 15
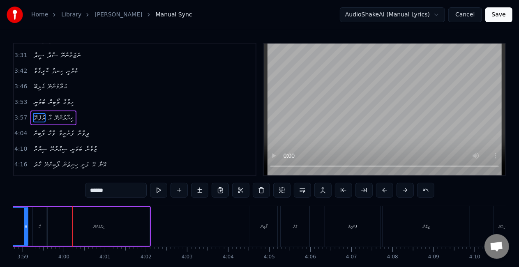
scroll to position [0, 9824]
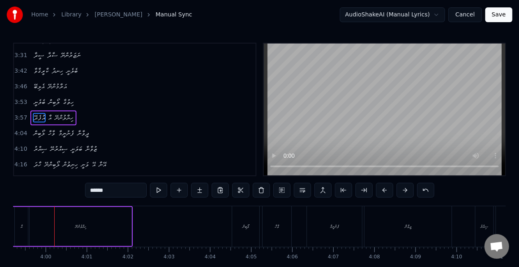
click at [53, 229] on div "ހިޔާލުންނޭ" at bounding box center [81, 226] width 102 height 39
type input "**********"
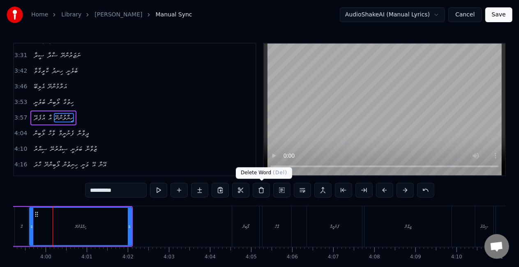
scroll to position [0, 9822]
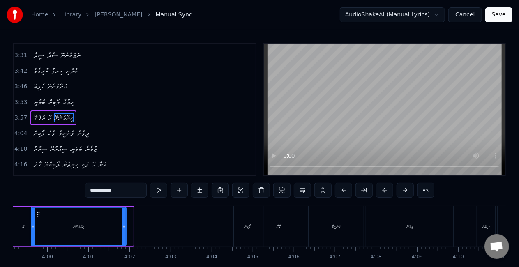
drag, startPoint x: 131, startPoint y: 224, endPoint x: 124, endPoint y: 220, distance: 8.1
click at [124, 220] on div at bounding box center [123, 226] width 3 height 37
click at [122, 222] on div at bounding box center [121, 226] width 3 height 37
click at [41, 218] on div "ހިޔާލުންނޭ" at bounding box center [78, 226] width 92 height 37
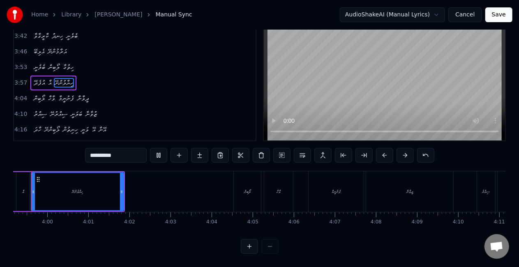
scroll to position [0, 9798]
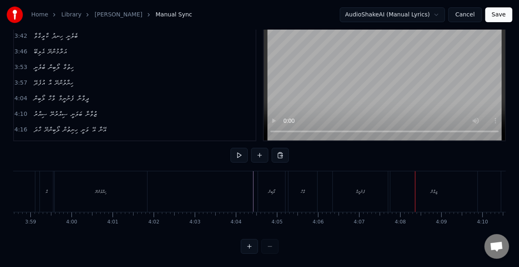
click at [272, 179] on div "ލޯބިން" at bounding box center [271, 191] width 27 height 41
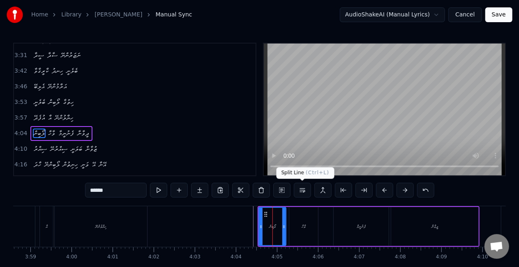
scroll to position [402, 0]
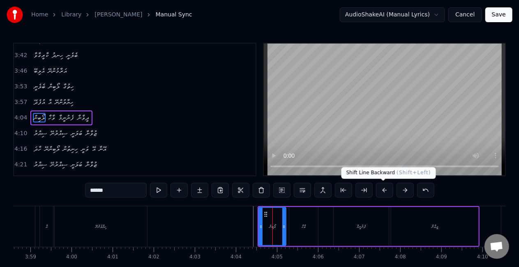
click at [385, 191] on button at bounding box center [384, 190] width 17 height 15
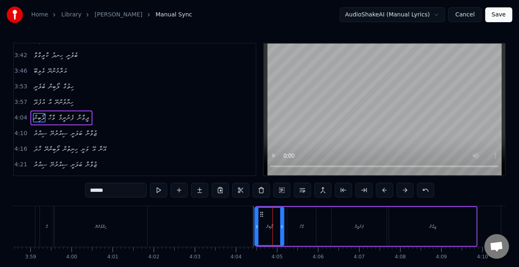
drag, startPoint x: 258, startPoint y: 230, endPoint x: 246, endPoint y: 223, distance: 14.6
click at [255, 229] on div at bounding box center [256, 226] width 3 height 37
click at [328, 227] on div "ލޯބިން ވާހާ ފެނުނީމާ ދީވާނާ" at bounding box center [365, 226] width 224 height 41
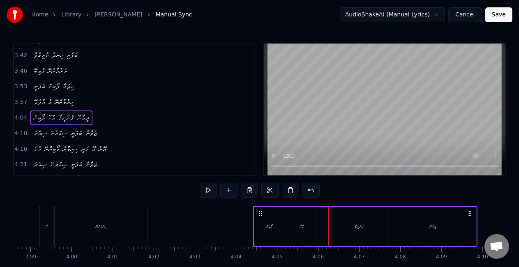
click at [348, 227] on div "ފެނުނީމާ" at bounding box center [358, 226] width 55 height 39
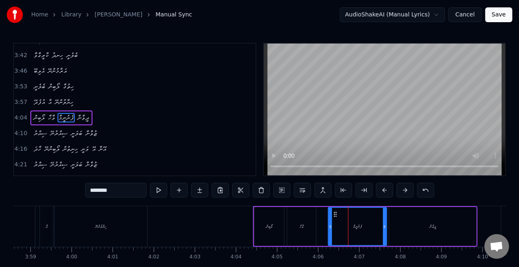
drag, startPoint x: 334, startPoint y: 229, endPoint x: 331, endPoint y: 225, distance: 5.6
click at [331, 226] on icon at bounding box center [330, 226] width 3 height 7
click at [326, 224] on div "ލޯބިން ވާހާ ފެނުނީމާ ދީވާނާ" at bounding box center [365, 226] width 224 height 41
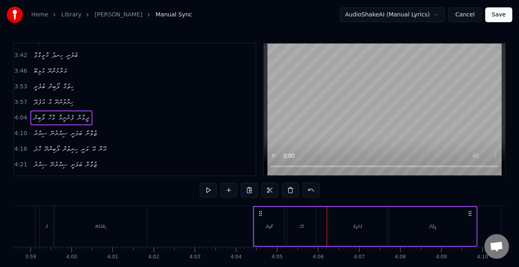
click at [310, 222] on div "ވާހާ" at bounding box center [301, 226] width 29 height 39
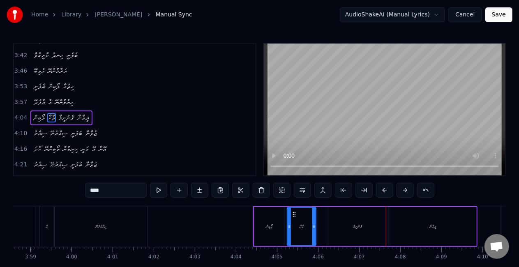
click at [345, 230] on div "ފެނުނީމާ" at bounding box center [357, 226] width 58 height 39
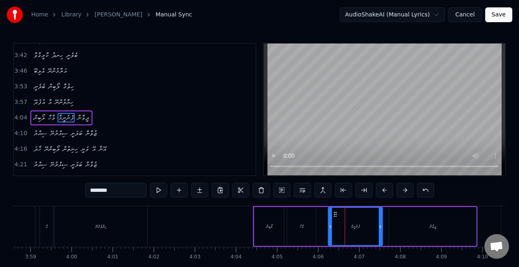
drag, startPoint x: 384, startPoint y: 227, endPoint x: 380, endPoint y: 225, distance: 5.0
click at [380, 225] on icon at bounding box center [380, 226] width 3 height 7
click at [342, 221] on div "ފެނުނީމާ" at bounding box center [355, 226] width 53 height 37
click at [402, 226] on div "ދީވާނާ" at bounding box center [432, 226] width 87 height 39
type input "******"
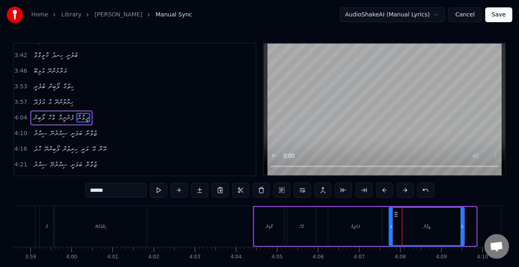
drag, startPoint x: 474, startPoint y: 224, endPoint x: 462, endPoint y: 221, distance: 12.5
click at [462, 221] on div at bounding box center [461, 226] width 3 height 37
click at [407, 224] on div "ދީވާނާ" at bounding box center [426, 226] width 74 height 37
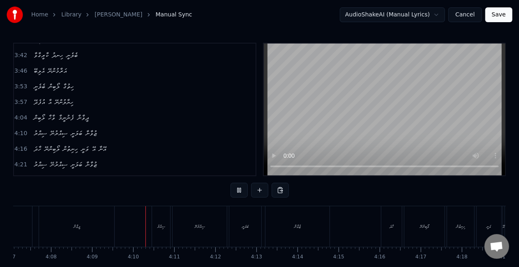
scroll to position [0, 10218]
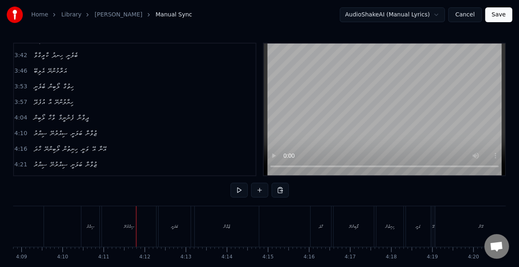
click at [110, 230] on div "ސިއްރުނޭ" at bounding box center [129, 226] width 54 height 41
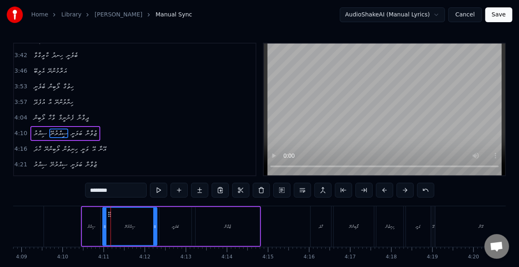
scroll to position [417, 0]
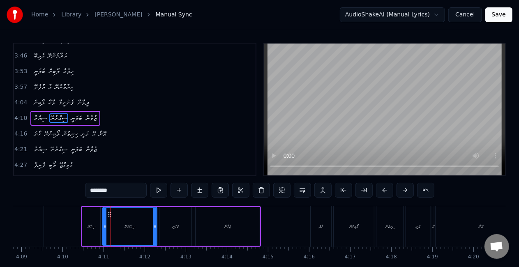
click at [95, 229] on div "ސިއްރު" at bounding box center [91, 226] width 8 height 6
type input "******"
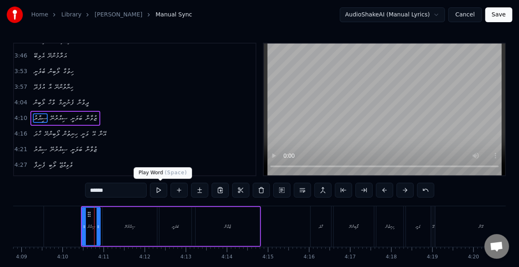
click at [161, 191] on button at bounding box center [158, 190] width 17 height 15
click at [98, 229] on icon at bounding box center [98, 226] width 3 height 7
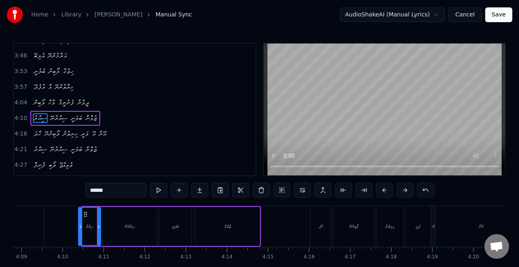
click at [81, 227] on icon at bounding box center [80, 226] width 3 height 7
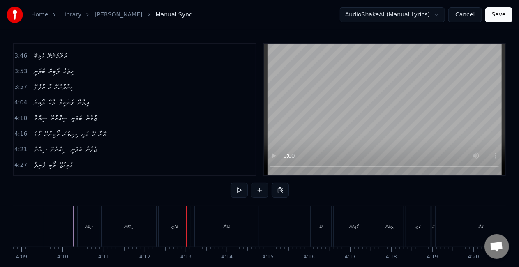
click at [176, 218] on div "ބަލަނީ" at bounding box center [175, 226] width 32 height 41
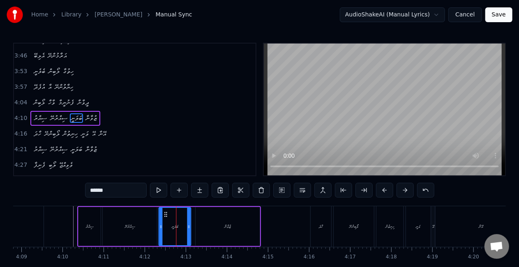
click at [164, 214] on icon at bounding box center [165, 214] width 7 height 7
click at [156, 191] on button at bounding box center [158, 190] width 17 height 15
click at [197, 223] on div "ޒުވާނާ" at bounding box center [227, 226] width 64 height 39
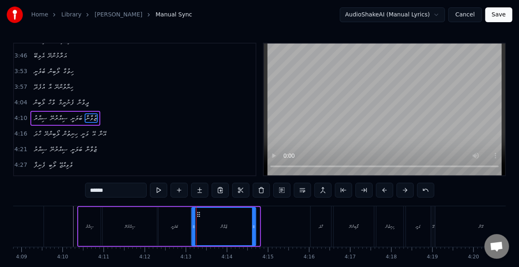
click at [200, 214] on icon at bounding box center [198, 214] width 7 height 7
click at [168, 229] on div "ބަލަނީ" at bounding box center [175, 226] width 32 height 39
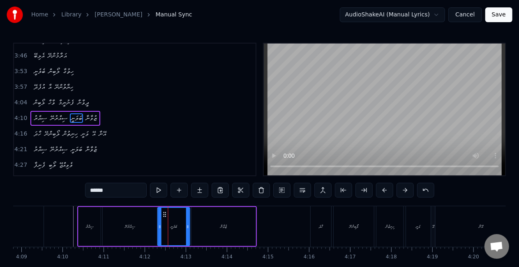
click at [165, 216] on icon at bounding box center [164, 214] width 7 height 7
click at [218, 219] on div "ޒުވާނާ" at bounding box center [223, 226] width 64 height 39
type input "******"
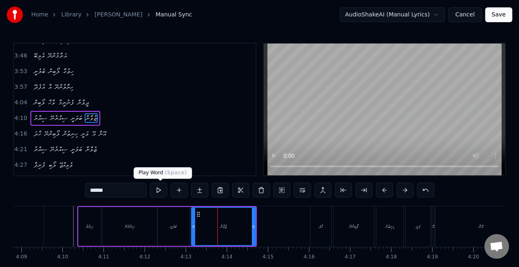
click at [157, 188] on button at bounding box center [158, 190] width 17 height 15
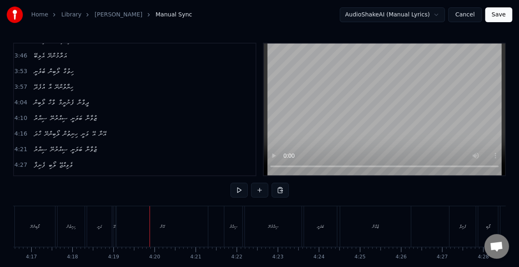
scroll to position [0, 10631]
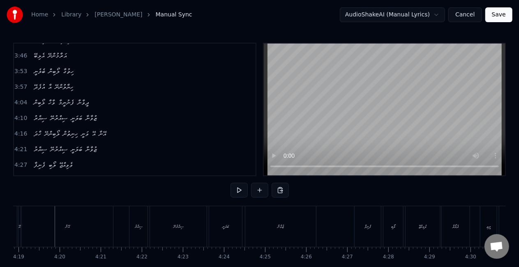
click at [19, 229] on div "އޭ" at bounding box center [19, 226] width 2 height 6
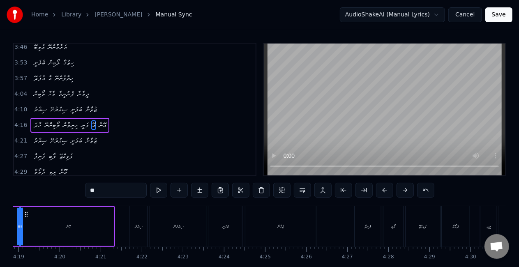
scroll to position [0, 10596]
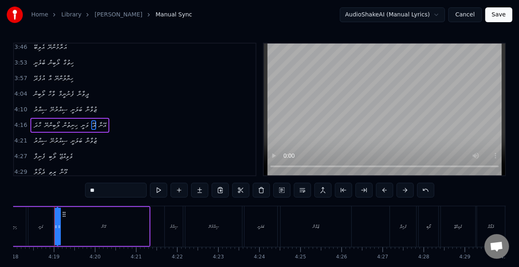
drag, startPoint x: 57, startPoint y: 226, endPoint x: 64, endPoint y: 228, distance: 7.4
click at [64, 228] on div "ހާދަ ލޯބިންނޭ ހިނިތުން ވަނީ އޭ އޭނާ" at bounding box center [41, 226] width 218 height 41
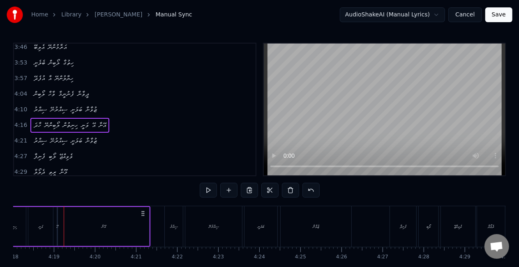
click at [57, 228] on div "އޭ" at bounding box center [57, 226] width 2 height 6
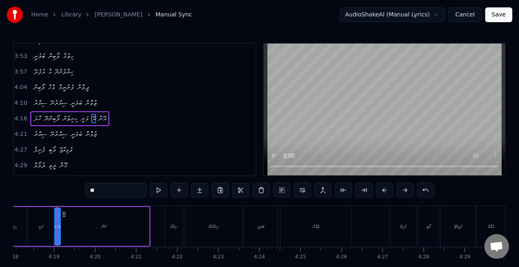
click at [55, 229] on div at bounding box center [55, 226] width 3 height 37
click at [53, 230] on div "ހާދަ ލޯބިންނޭ ހިނިތުން ވަނީ އޭ އޭނާ" at bounding box center [41, 226] width 218 height 41
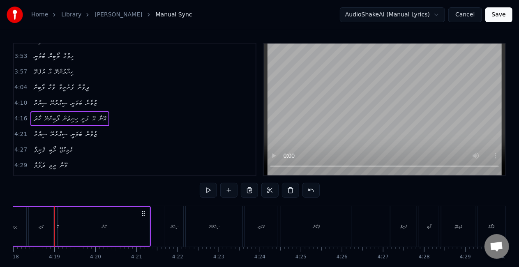
scroll to position [0, 10595]
click at [35, 229] on div "ވަނީ" at bounding box center [42, 226] width 25 height 39
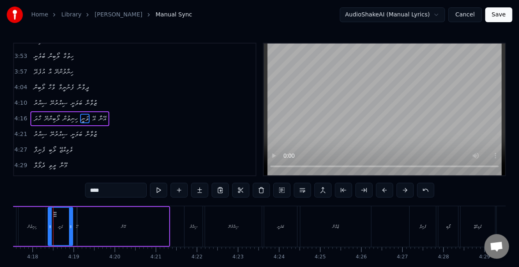
scroll to position [0, 10575]
click at [76, 228] on div "ހާދަ ލޯބިންނޭ ހިނިތުން ވަނީ އޭ އޭނާ" at bounding box center [62, 226] width 218 height 41
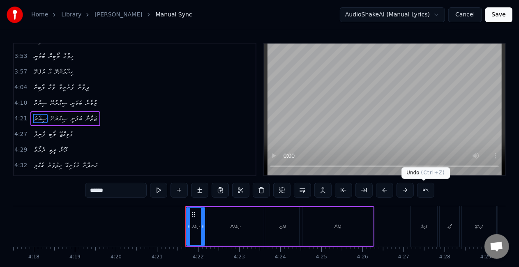
click at [421, 189] on button at bounding box center [425, 190] width 17 height 15
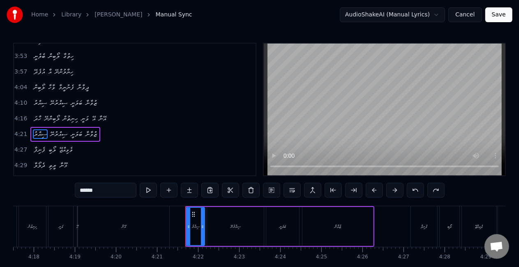
click at [76, 230] on div "ހާދަ ލޯބިންނޭ ހިނިތުން ވަނީ އޭ އޭނާ" at bounding box center [62, 226] width 218 height 41
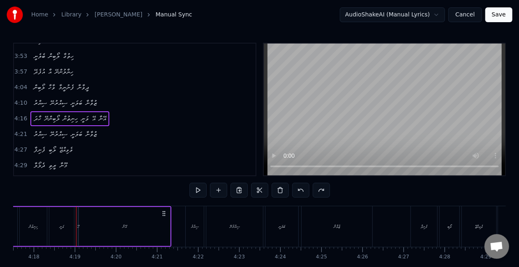
click at [77, 228] on div "އޭ" at bounding box center [78, 226] width 2 height 6
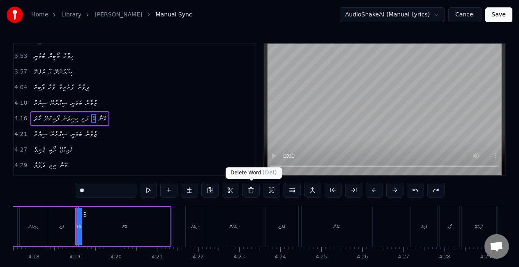
click at [250, 189] on button at bounding box center [250, 190] width 17 height 15
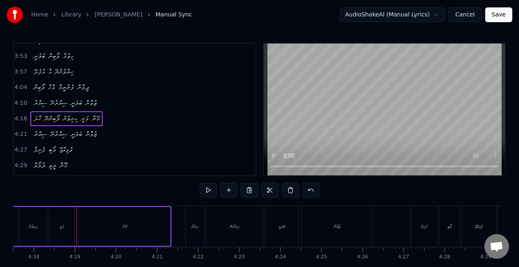
click at [62, 230] on div "ވަނީ" at bounding box center [61, 226] width 25 height 39
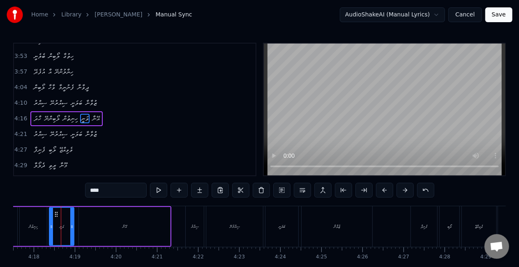
click at [92, 192] on input "****" at bounding box center [116, 190] width 62 height 15
type input "*"
click at [40, 218] on div "ހިނިތުން" at bounding box center [33, 226] width 27 height 39
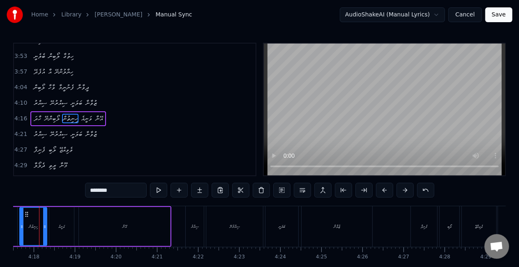
scroll to position [0, 10560]
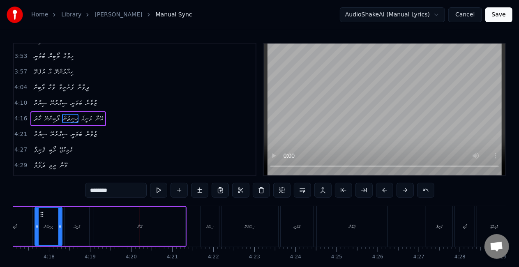
click at [70, 228] on div "ވަނީއެ" at bounding box center [76, 226] width 25 height 39
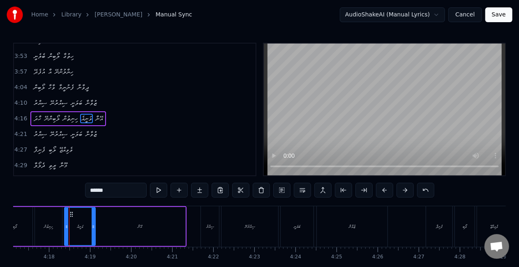
drag, startPoint x: 87, startPoint y: 226, endPoint x: 93, endPoint y: 228, distance: 6.5
click at [93, 228] on icon at bounding box center [93, 226] width 3 height 7
click at [163, 187] on button at bounding box center [158, 190] width 17 height 15
click at [161, 187] on button at bounding box center [158, 190] width 17 height 15
click at [48, 229] on div "ހިނިތުން" at bounding box center [48, 226] width 9 height 6
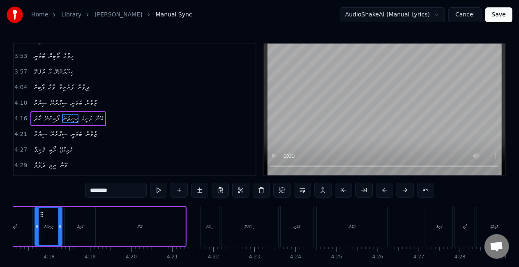
scroll to position [0, 10553]
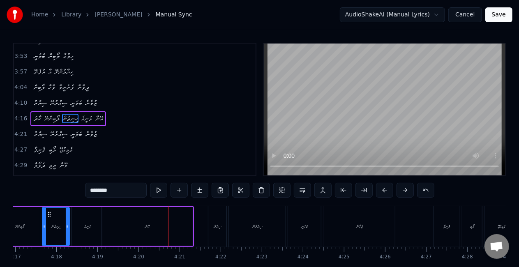
click at [83, 232] on div "ވަނީއެ" at bounding box center [87, 226] width 31 height 39
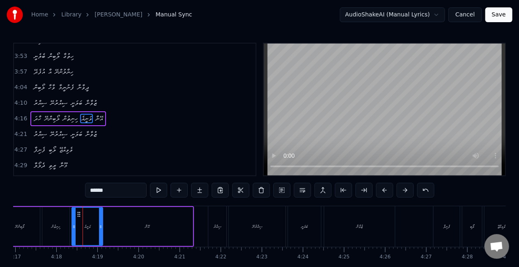
click at [111, 195] on input "******" at bounding box center [116, 190] width 62 height 15
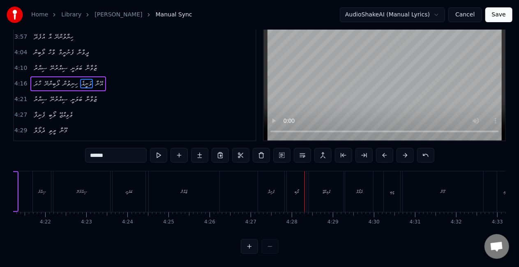
scroll to position [0, 10707]
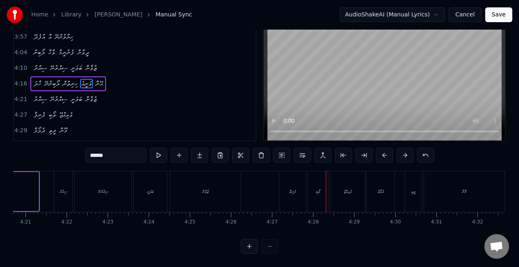
click at [297, 195] on div "ފެނިފާ" at bounding box center [292, 191] width 26 height 41
type input "******"
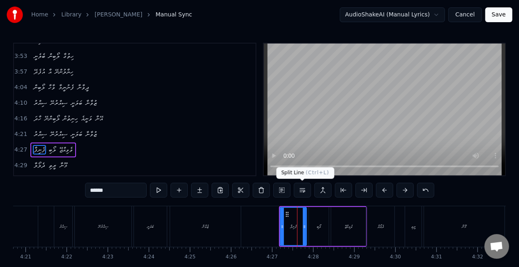
scroll to position [463, 0]
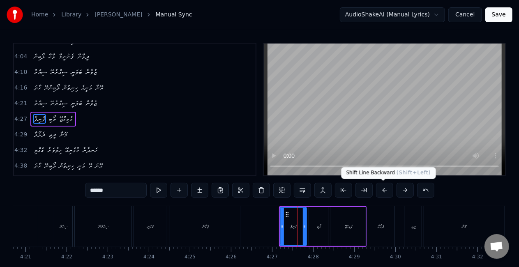
click at [381, 186] on button at bounding box center [384, 190] width 17 height 15
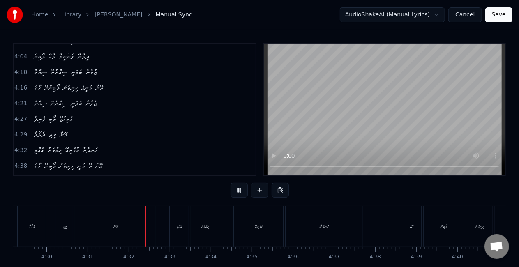
scroll to position [0, 11126]
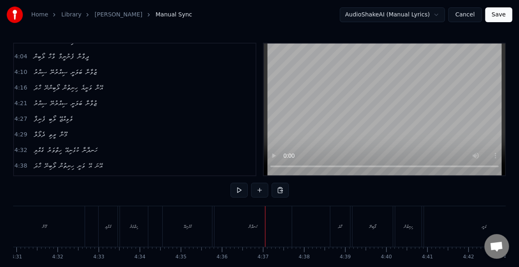
click at [204, 231] on div "ކުޅެނިއޭ" at bounding box center [187, 226] width 49 height 41
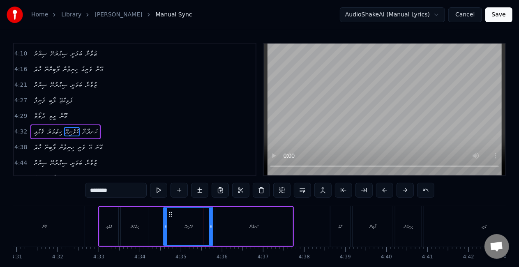
scroll to position [494, 0]
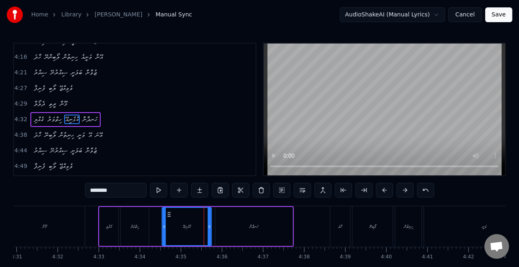
click at [170, 214] on icon at bounding box center [169, 214] width 7 height 7
click at [239, 222] on div "ހަނދާނާ" at bounding box center [253, 226] width 77 height 39
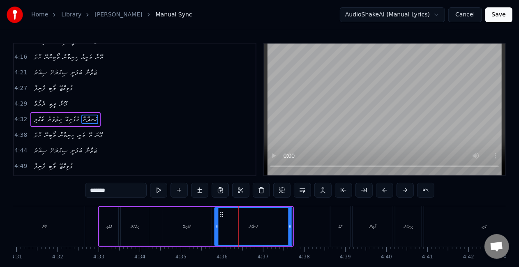
click at [221, 216] on circle at bounding box center [221, 216] width 0 height 0
drag, startPoint x: 289, startPoint y: 229, endPoint x: 283, endPoint y: 227, distance: 6.6
click at [283, 227] on icon at bounding box center [283, 226] width 3 height 7
click at [340, 227] on div "ހާދަ" at bounding box center [340, 226] width 4 height 6
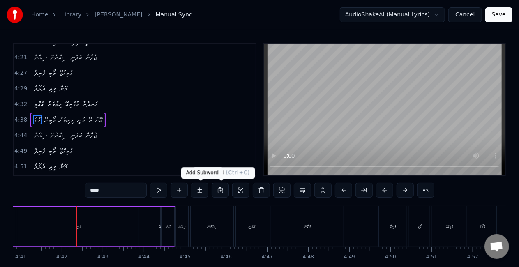
scroll to position [0, 11542]
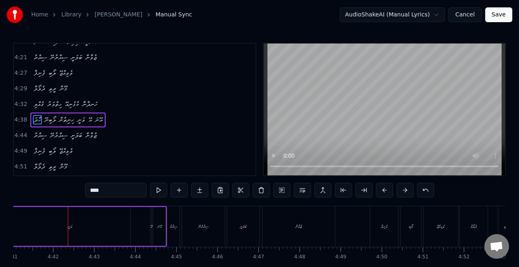
click at [78, 232] on div "ވަނީ" at bounding box center [69, 226] width 121 height 39
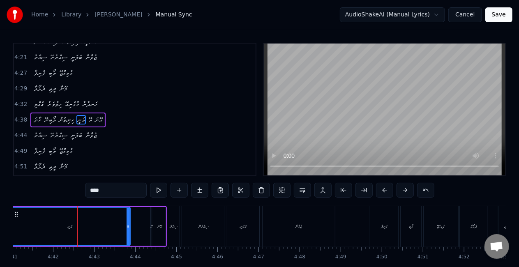
drag, startPoint x: 110, startPoint y: 194, endPoint x: 78, endPoint y: 190, distance: 32.4
click at [80, 190] on div "0:18 ހާދަ ލޯބިންނޭ ހިނިތުން ވަނީ އޭ އޭނާ 0:24 ސިއްރު ސިއްރުނޭ ބަލަނީ ޒުވާނާ 0:2…" at bounding box center [259, 166] width 492 height 246
paste input "**"
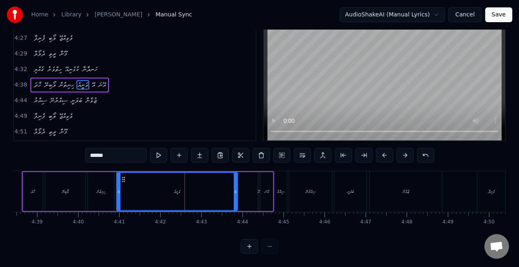
scroll to position [0, 11427]
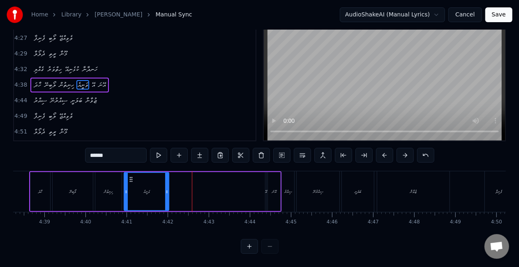
drag, startPoint x: 244, startPoint y: 183, endPoint x: 168, endPoint y: 184, distance: 76.0
click at [168, 189] on icon at bounding box center [166, 192] width 3 height 7
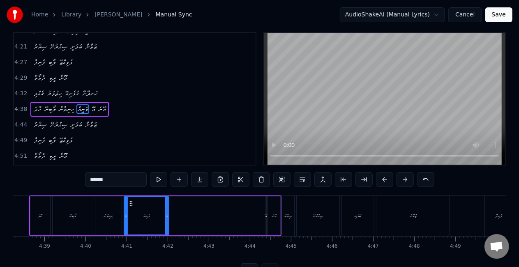
scroll to position [0, 0]
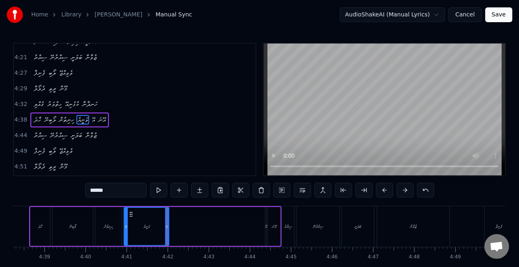
click at [131, 225] on div "ވަނީއެ" at bounding box center [146, 226] width 44 height 37
click at [156, 193] on button at bounding box center [158, 190] width 17 height 15
drag, startPoint x: 167, startPoint y: 231, endPoint x: 163, endPoint y: 229, distance: 4.4
click at [163, 229] on div at bounding box center [162, 226] width 3 height 37
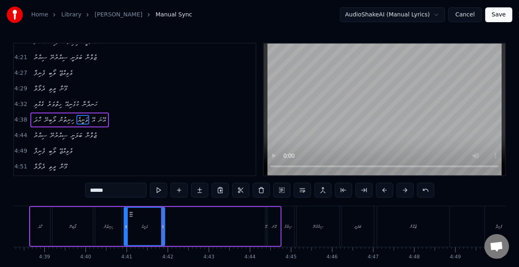
click at [266, 228] on div "އޭ" at bounding box center [266, 226] width 2 height 6
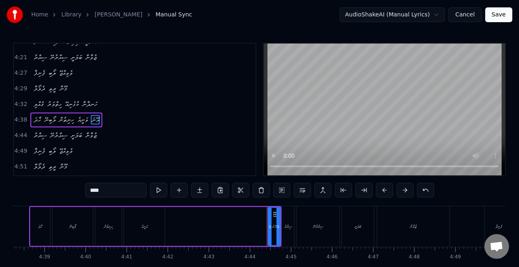
click at [270, 220] on div "އޭނަ" at bounding box center [273, 226] width 11 height 37
drag, startPoint x: 269, startPoint y: 228, endPoint x: 256, endPoint y: 226, distance: 13.0
click at [257, 226] on icon at bounding box center [258, 226] width 3 height 7
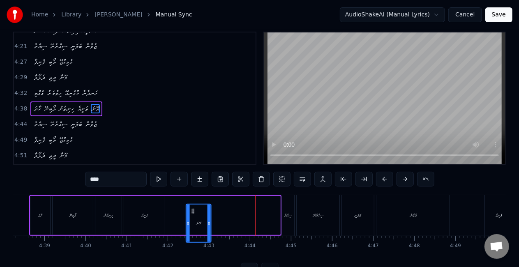
scroll to position [11, 0]
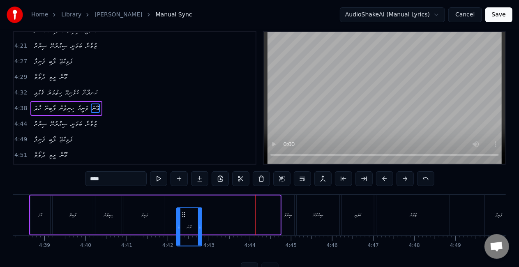
drag, startPoint x: 260, startPoint y: 216, endPoint x: 182, endPoint y: 214, distance: 78.5
click at [182, 214] on icon at bounding box center [184, 215] width 7 height 7
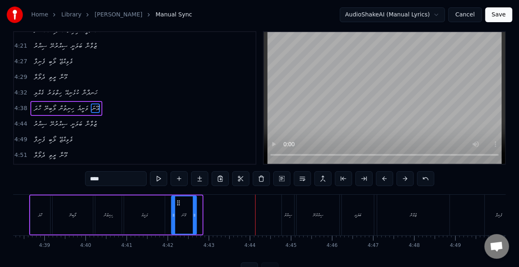
drag, startPoint x: 183, startPoint y: 205, endPoint x: 177, endPoint y: 203, distance: 5.6
click at [177, 203] on icon at bounding box center [178, 203] width 7 height 7
click at [143, 221] on div "ވަނީއެ" at bounding box center [144, 214] width 41 height 39
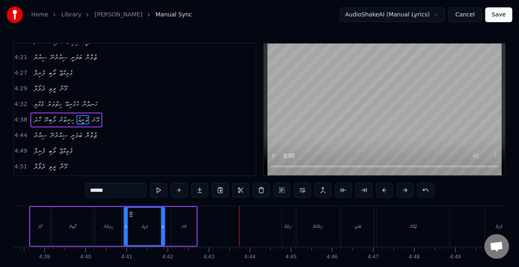
click at [182, 228] on div "އޭނަ" at bounding box center [184, 226] width 5 height 6
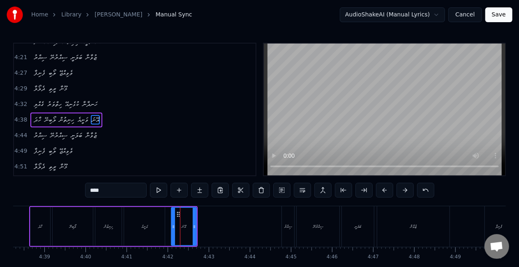
click at [94, 189] on input "****" at bounding box center [116, 190] width 62 height 15
drag, startPoint x: 108, startPoint y: 191, endPoint x: 58, endPoint y: 190, distance: 50.1
click at [58, 190] on div "0:18 ހާދަ ލޯބިންނޭ ހިނިތުން ވަނީ އޭ އޭނާ 0:24 ސިއްރު ސިއްރުނޭ ބަލަނީ ޒުވާނާ 0:2…" at bounding box center [259, 166] width 492 height 246
click at [90, 189] on input "**" at bounding box center [116, 190] width 62 height 15
drag, startPoint x: 103, startPoint y: 189, endPoint x: 83, endPoint y: 188, distance: 20.1
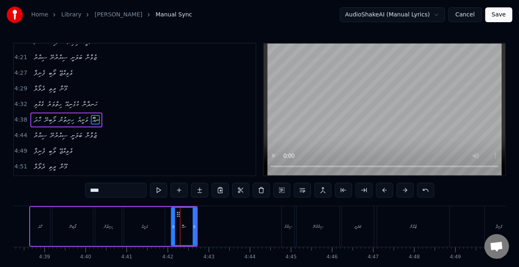
click at [83, 188] on div "0:18 ހާދަ ލޯބިންނޭ ހިނިތުން ވަނީ އޭ އޭނާ 0:24 ސިއްރު ސިއްރުނޭ ބަލަނީ ޒުވާނާ 0:2…" at bounding box center [259, 166] width 492 height 246
click at [126, 218] on div "ވަނީއެ" at bounding box center [144, 226] width 41 height 39
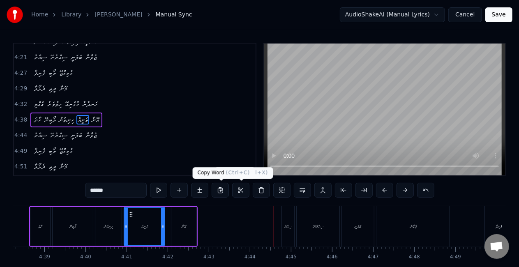
click at [185, 221] on div "އޭނާ" at bounding box center [183, 226] width 25 height 39
type input "****"
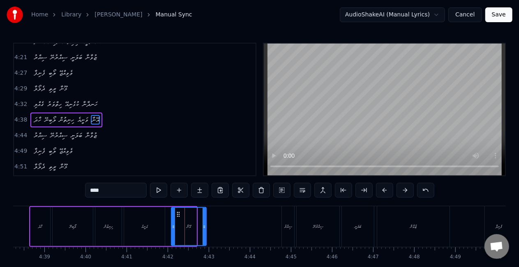
click at [205, 227] on icon at bounding box center [203, 226] width 3 height 7
click at [177, 227] on div "އޭނާ" at bounding box center [189, 226] width 34 height 37
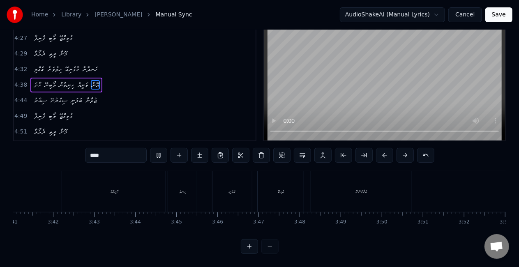
scroll to position [42, 0]
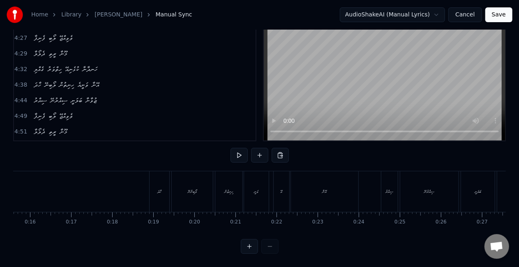
scroll to position [0, 712]
click at [207, 183] on div "އޭ" at bounding box center [210, 191] width 16 height 41
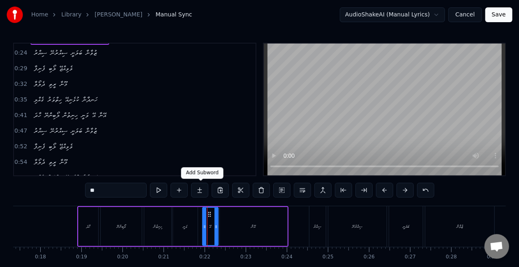
scroll to position [0, 0]
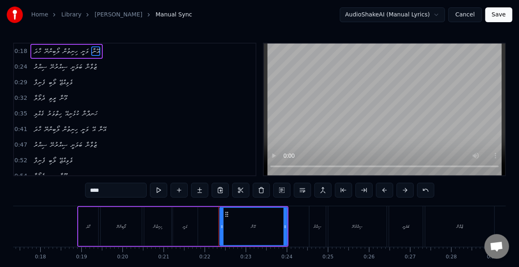
click at [192, 222] on div "ވަނީ" at bounding box center [185, 226] width 25 height 39
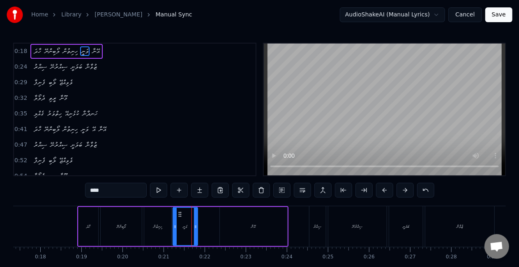
drag, startPoint x: 124, startPoint y: 190, endPoint x: 73, endPoint y: 190, distance: 50.9
click at [73, 190] on div "0:18 ހާދަ ލޯބިންނޭ ހިނިތުން ވަނީ އޭނާ 0:24 ސިއްރު ސިއްރުނޭ ބަލަނީ ޒުވާނާ 0:29 ފ…" at bounding box center [259, 166] width 492 height 246
paste input "**"
drag, startPoint x: 195, startPoint y: 225, endPoint x: 190, endPoint y: 220, distance: 7.3
click at [214, 225] on icon at bounding box center [215, 226] width 3 height 7
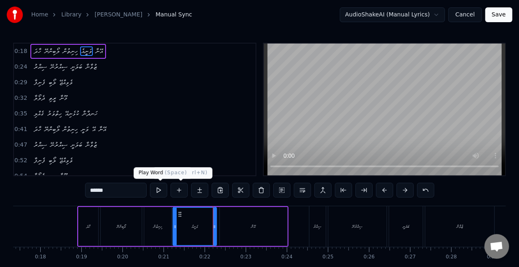
type input "******"
click at [165, 189] on button at bounding box center [158, 190] width 17 height 15
click at [187, 222] on div "ވަނީއެ" at bounding box center [194, 226] width 43 height 37
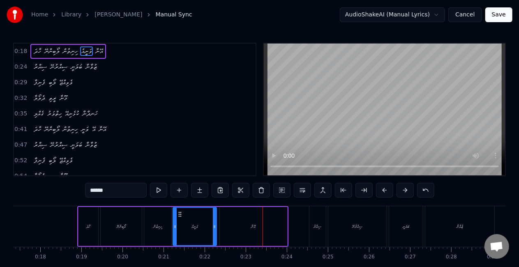
click at [186, 225] on div "ވަނީއެ" at bounding box center [194, 226] width 43 height 37
click at [500, 13] on button "Save" at bounding box center [498, 14] width 27 height 15
